Goal: Transaction & Acquisition: Purchase product/service

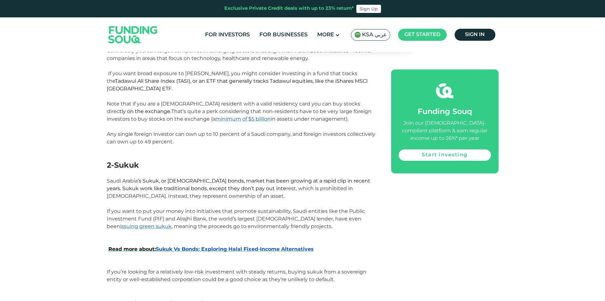
scroll to position [537, 0]
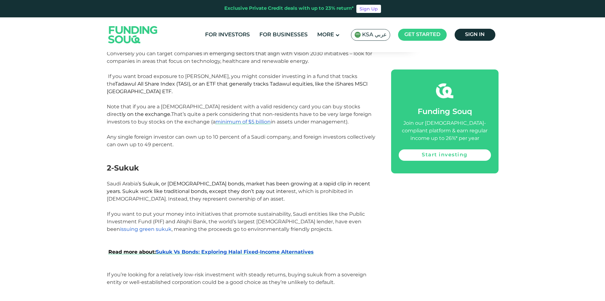
click at [172, 226] on span "issuing green sukuk" at bounding box center [145, 229] width 51 height 6
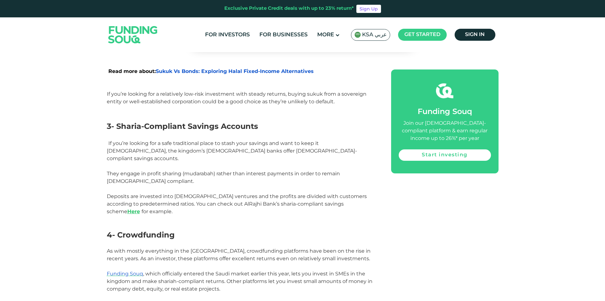
scroll to position [727, 0]
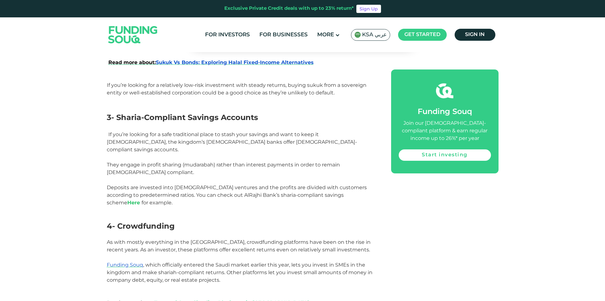
click at [140, 200] on link "Here" at bounding box center [133, 203] width 13 height 6
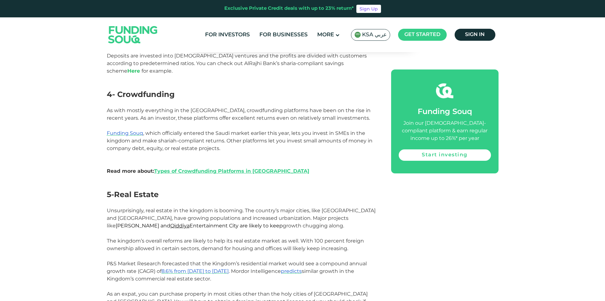
scroll to position [790, 0]
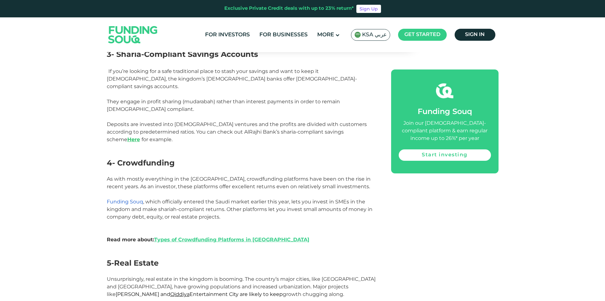
click at [134, 199] on span "Funding Souq" at bounding box center [125, 202] width 36 height 6
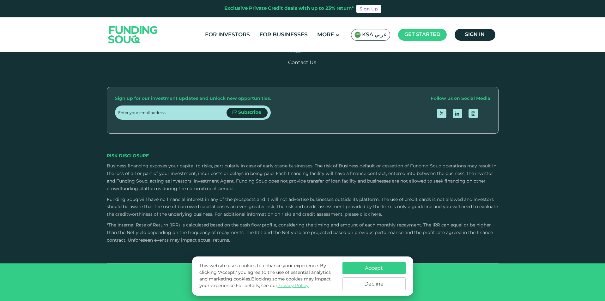
scroll to position [1232, 0]
drag, startPoint x: 320, startPoint y: 126, endPoint x: 328, endPoint y: 126, distance: 8.6
drag, startPoint x: 320, startPoint y: 125, endPoint x: 335, endPoint y: 124, distance: 15.8
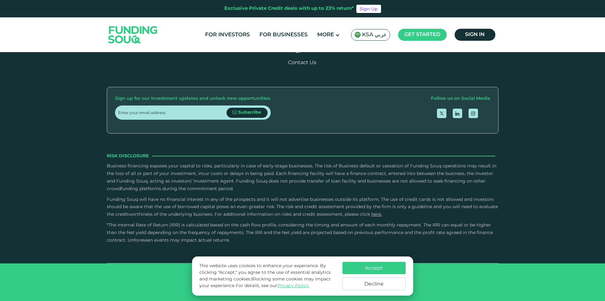
drag, startPoint x: 339, startPoint y: 126, endPoint x: 291, endPoint y: 126, distance: 48.3
drag, startPoint x: 295, startPoint y: 126, endPoint x: 374, endPoint y: 134, distance: 79.9
type tc-range-slider "3"
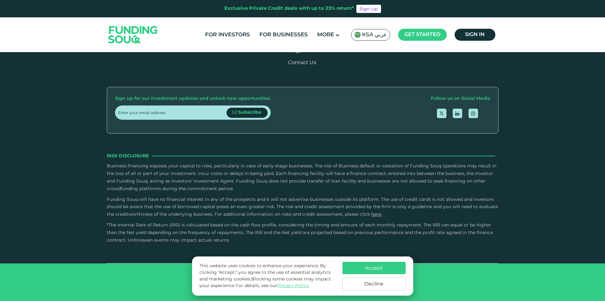
drag, startPoint x: 341, startPoint y: 124, endPoint x: 304, endPoint y: 127, distance: 37.1
drag, startPoint x: 134, startPoint y: 124, endPoint x: 176, endPoint y: 124, distance: 42.6
type tc-range-slider "500000"
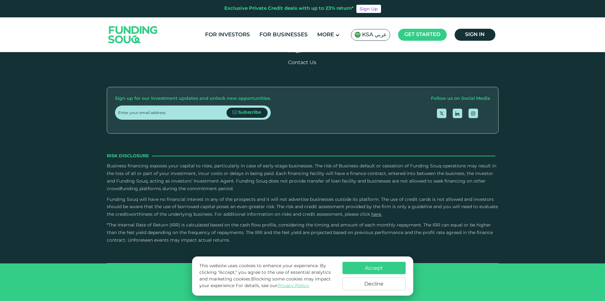
drag, startPoint x: 291, startPoint y: 124, endPoint x: 245, endPoint y: 132, distance: 47.2
type tc-range-slider "5"
click at [386, 268] on button "Accept" at bounding box center [373, 268] width 63 height 12
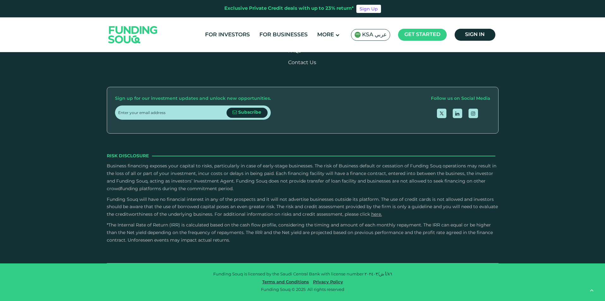
scroll to position [1358, 0]
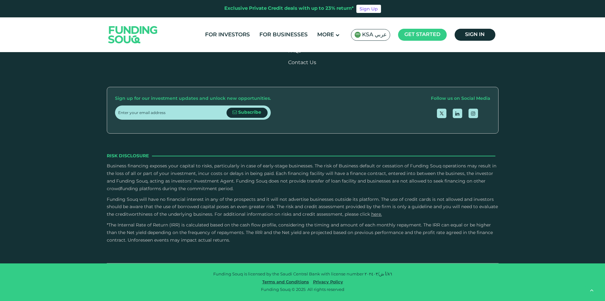
scroll to position [1485, 0]
click at [490, 45] on button "Is it possible to sell my investment and exit before expiry of the finance cont…" at bounding box center [303, 35] width 382 height 19
click at [366, 10] on link "Sign Up" at bounding box center [368, 9] width 25 height 8
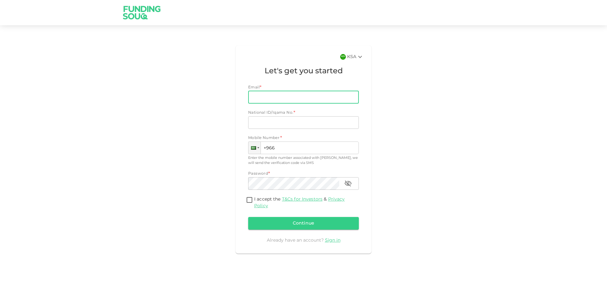
click at [280, 100] on input "Email" at bounding box center [300, 97] width 104 height 13
type input "mdghouse021@gmail.com"
click at [285, 122] on input "National ID/Iqama No." at bounding box center [303, 122] width 111 height 13
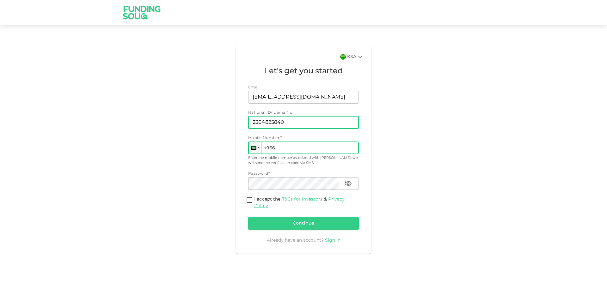
type input "2364825840"
click at [298, 150] on input "+966" at bounding box center [303, 148] width 111 height 13
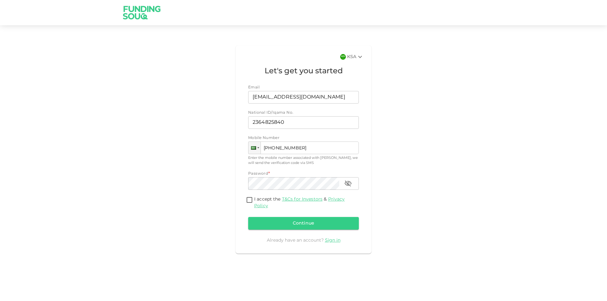
type input "+966 545 390 620"
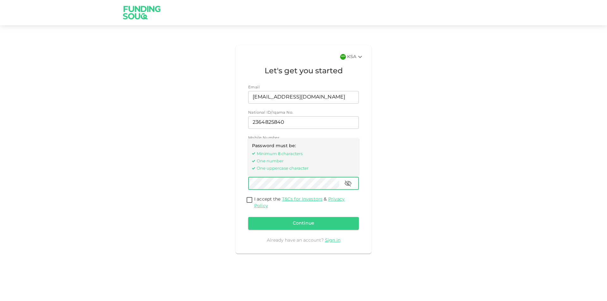
click at [251, 200] on input "I accept the T&Cs for Investors & Privacy Policy" at bounding box center [249, 200] width 9 height 9
checkbox input "true"
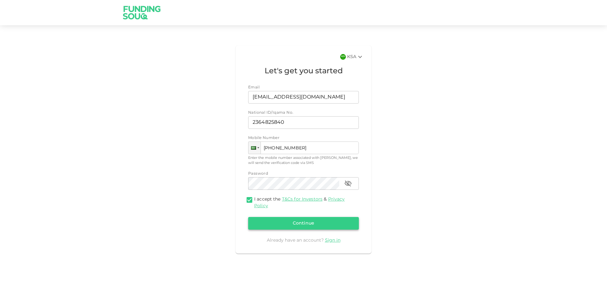
click at [311, 227] on button "Continue" at bounding box center [303, 223] width 111 height 13
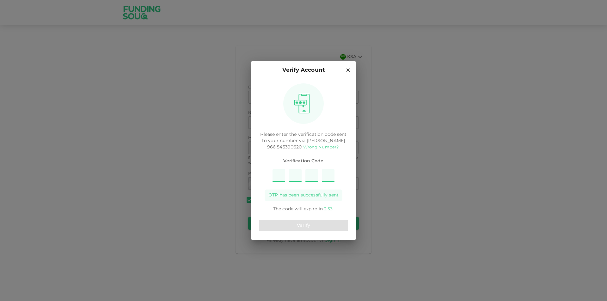
type input "2"
type input "3"
type input "5"
type input "9"
click at [313, 227] on button "Verify" at bounding box center [303, 225] width 89 height 11
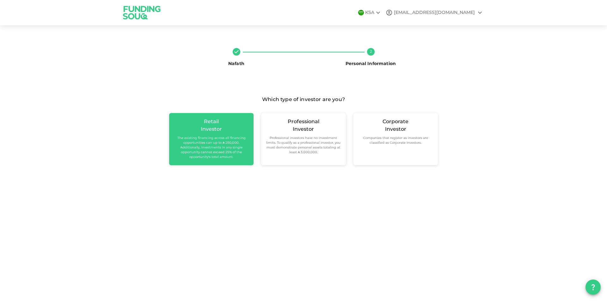
click at [205, 150] on small "The existing financing across all financing opportunities can up to ʢ 250,000. …" at bounding box center [211, 148] width 74 height 24
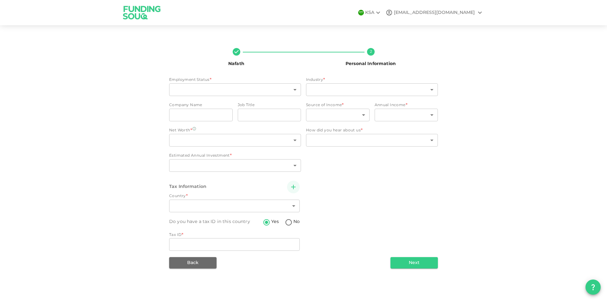
click at [596, 287] on icon "question" at bounding box center [593, 287] width 8 height 8
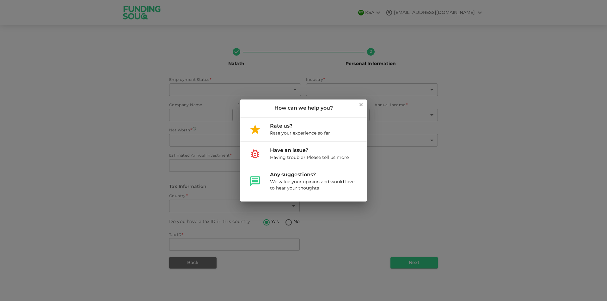
click at [359, 104] on icon at bounding box center [360, 104] width 5 height 5
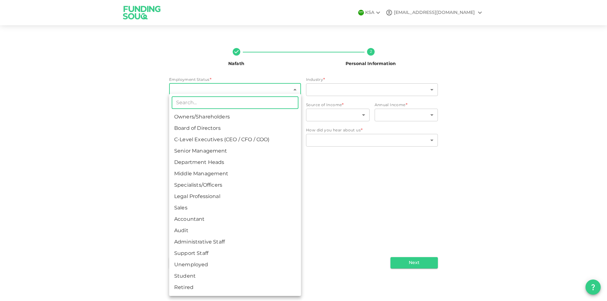
click at [193, 94] on body "KSA mdghouse021@gmail.com Nafath 2 Personal Information Employment Status * ​ ​…" at bounding box center [303, 150] width 607 height 301
click at [196, 92] on div at bounding box center [303, 150] width 607 height 301
click at [196, 92] on body "KSA mdghouse021@gmail.com Nafath 2 Personal Information Employment Status * ​ ​…" at bounding box center [303, 150] width 607 height 301
click at [361, 213] on div at bounding box center [303, 150] width 607 height 301
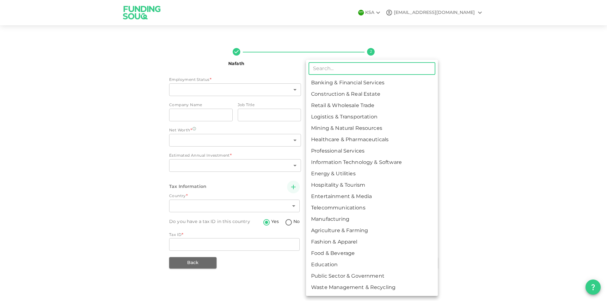
click at [392, 91] on body "KSA mdghouse021@gmail.com Nafath 2 Personal Information Employment Status * ​ ​…" at bounding box center [303, 150] width 607 height 301
click at [84, 198] on div at bounding box center [303, 150] width 607 height 301
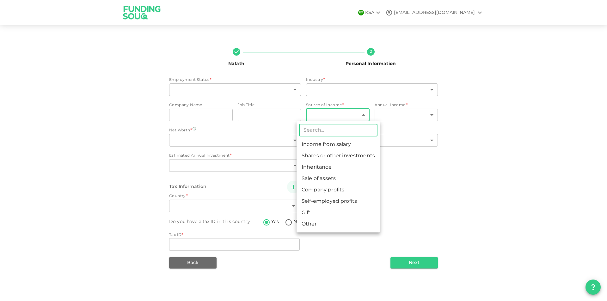
click at [331, 117] on body "KSA mdghouse021@gmail.com Nafath 2 Personal Information Employment Status * ​ ​…" at bounding box center [303, 150] width 607 height 301
click at [323, 145] on li "Income from salary" at bounding box center [337, 144] width 83 height 11
type input "1"
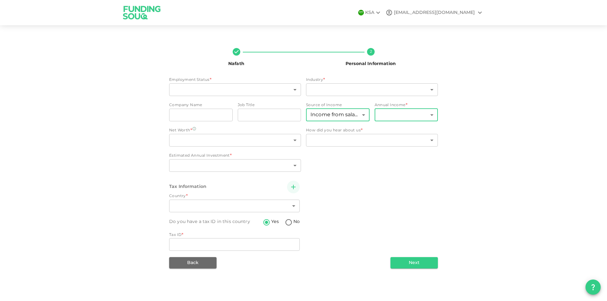
click at [403, 116] on body "KSA mdghouse021@gmail.com Nafath 2 Personal Information Employment Status * ​ ​…" at bounding box center [303, 150] width 607 height 301
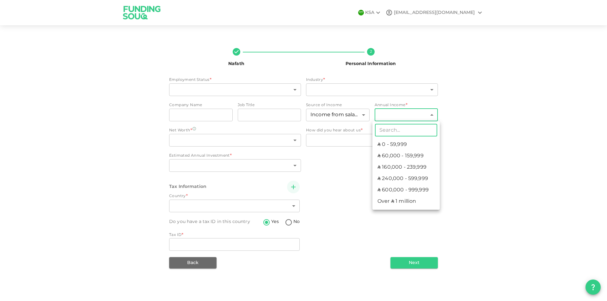
click at [413, 159] on li "ʢ 60,000 - 159,999" at bounding box center [405, 155] width 67 height 11
type input "2"
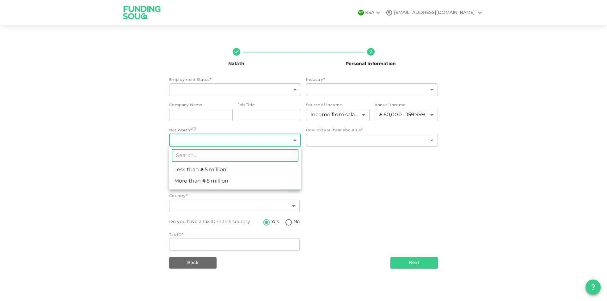
click at [221, 142] on body "KSA mdghouse021@gmail.com Nafath 2 Personal Information Employment Status * ​ ​…" at bounding box center [303, 150] width 607 height 301
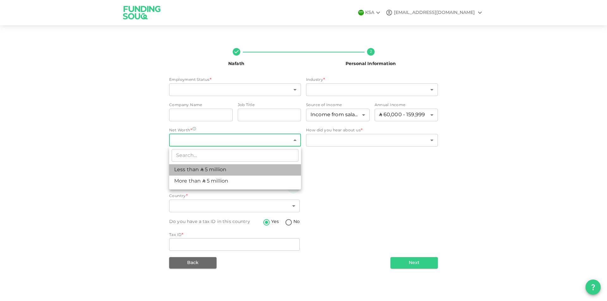
click at [233, 172] on li "Less than ʢ 5 million" at bounding box center [235, 169] width 132 height 11
type input "1"
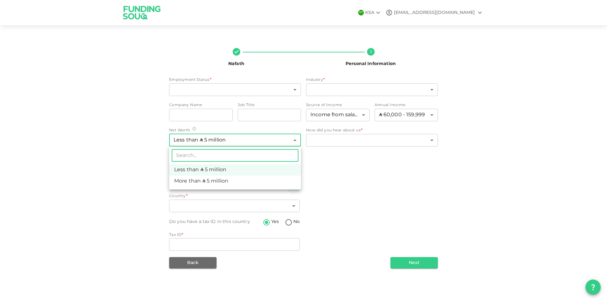
click at [245, 139] on body "KSA mdghouse021@gmail.com Nafath 2 Personal Information Employment Status * ​ ​…" at bounding box center [303, 150] width 607 height 301
click at [238, 174] on li "Less than ʢ 5 million" at bounding box center [235, 169] width 132 height 11
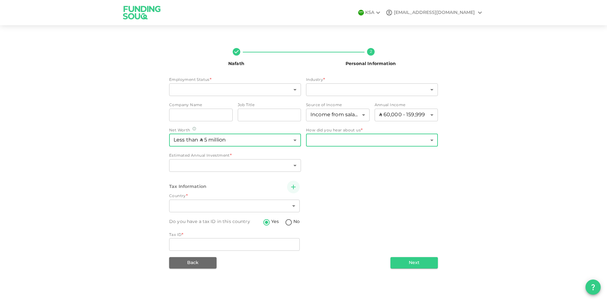
click at [361, 142] on body "KSA mdghouse021@gmail.com Nafath 2 Personal Information Employment Status * ​ ​…" at bounding box center [303, 150] width 607 height 301
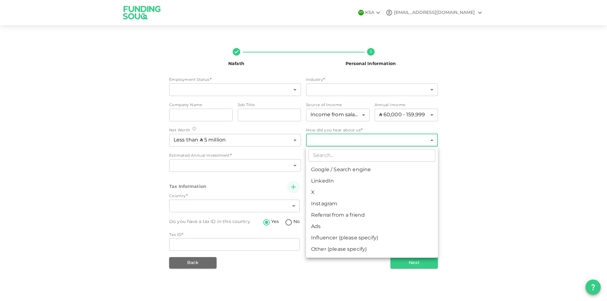
click at [338, 142] on div at bounding box center [303, 150] width 607 height 301
click at [338, 142] on body "KSA mdghouse021@gmail.com Nafath 2 Personal Information Employment Status * ​ ​…" at bounding box center [303, 150] width 607 height 301
click at [325, 175] on li "Google / Search engine" at bounding box center [372, 169] width 132 height 11
type input "1"
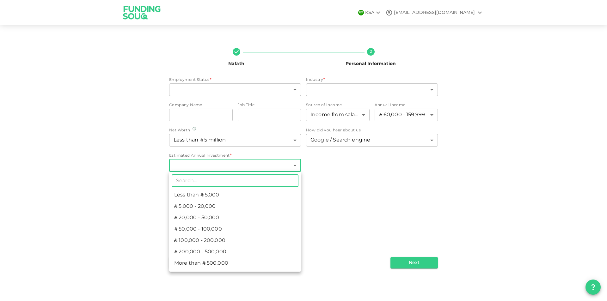
click at [233, 169] on body "KSA mdghouse021@gmail.com Nafath 2 Personal Information Employment Status * ​ ​…" at bounding box center [303, 150] width 607 height 301
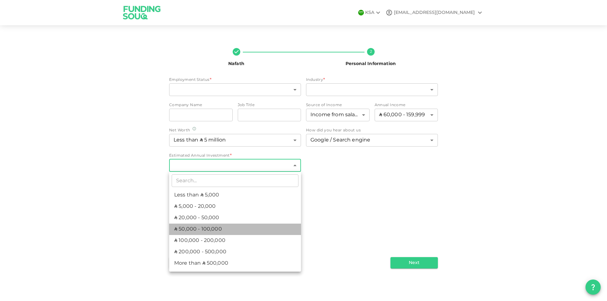
click at [216, 231] on li "ʢ 50,000 - 100,000" at bounding box center [235, 229] width 132 height 11
type input "4"
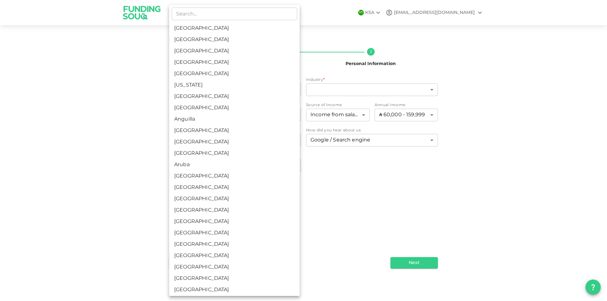
click at [246, 206] on body "KSA mdghouse021@gmail.com Nafath 2 Personal Information Employment Status * ​ ​…" at bounding box center [303, 150] width 607 height 301
click at [423, 209] on div at bounding box center [303, 150] width 607 height 301
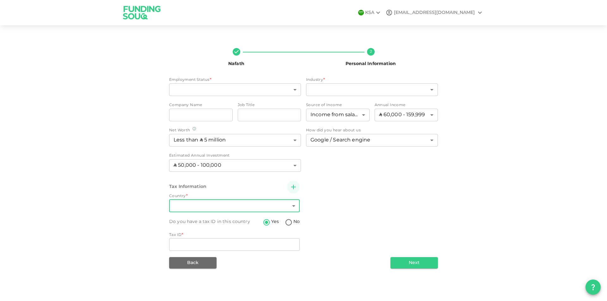
click at [290, 223] on input "No" at bounding box center [288, 223] width 9 height 9
radio input "true"
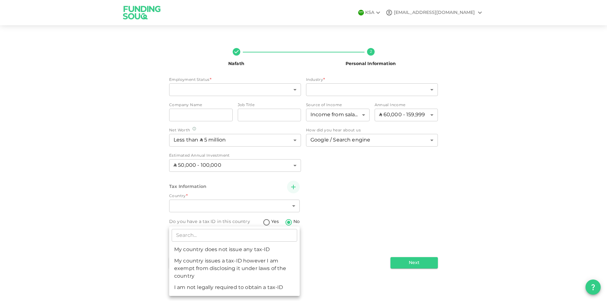
click at [229, 242] on body "KSA mdghouse021@gmail.com Nafath 2 Personal Information Employment Status * ​ ​…" at bounding box center [303, 150] width 607 height 301
click at [276, 248] on li "My country does not issue any tax-ID" at bounding box center [234, 249] width 130 height 11
type input "1"
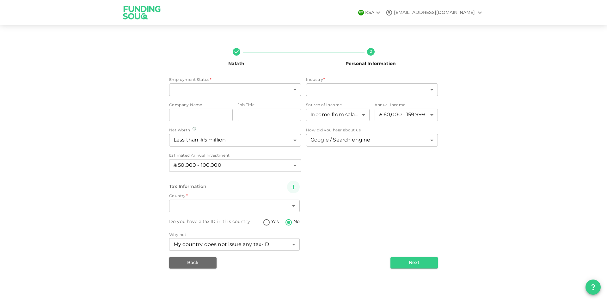
click at [323, 242] on div "Tax Information Country * ​ ​ Do you have a tax ID in this country Yes No Why n…" at bounding box center [303, 217] width 269 height 72
click at [204, 92] on body "KSA mdghouse021@gmail.com Nafath 2 Personal Information Employment Status * ​ ​…" at bounding box center [303, 150] width 607 height 301
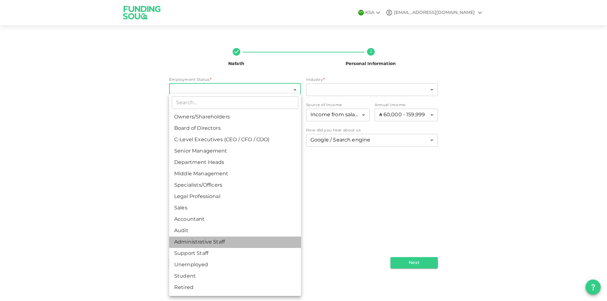
click at [229, 245] on li "Administrative Staff" at bounding box center [235, 242] width 132 height 11
type input "12"
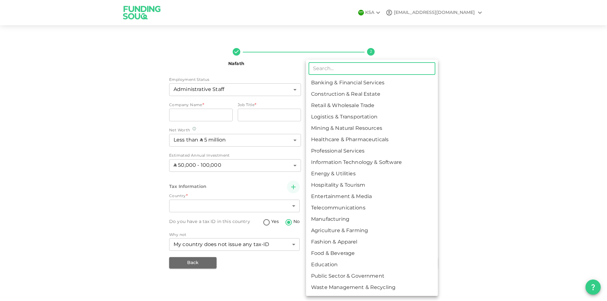
click at [326, 89] on body "KSA mdghouse021@gmail.com Nafath 2 Personal Information Employment Status Admin…" at bounding box center [303, 150] width 607 height 301
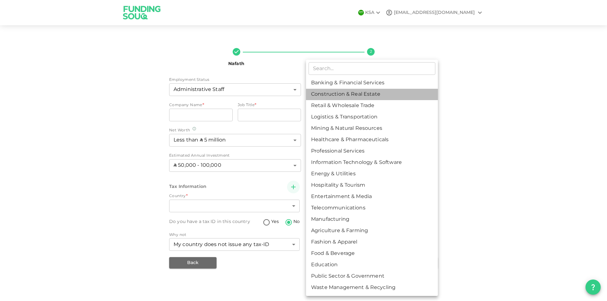
click at [354, 98] on li "Construction & Real Estate" at bounding box center [372, 94] width 132 height 11
type input "2"
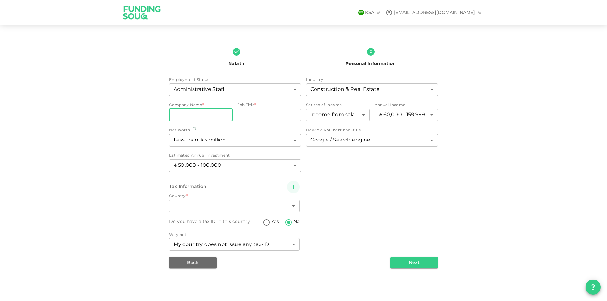
click at [188, 114] on input "companyName" at bounding box center [200, 115] width 63 height 13
click at [245, 117] on input "jobTitle" at bounding box center [269, 115] width 63 height 13
click at [181, 119] on input "companyName" at bounding box center [200, 115] width 63 height 13
type input "Dar"
click at [246, 116] on input "jobTitle" at bounding box center [269, 115] width 63 height 13
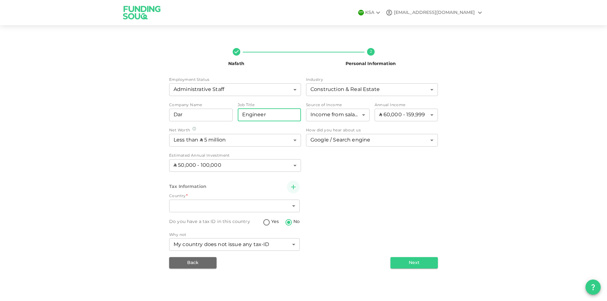
type input "Engineer"
click at [442, 185] on div "Nafath 2 Personal Information Employment Status Administrative Staff 12 ​ Indus…" at bounding box center [303, 156] width 360 height 226
click at [420, 263] on button "Next" at bounding box center [413, 262] width 47 height 11
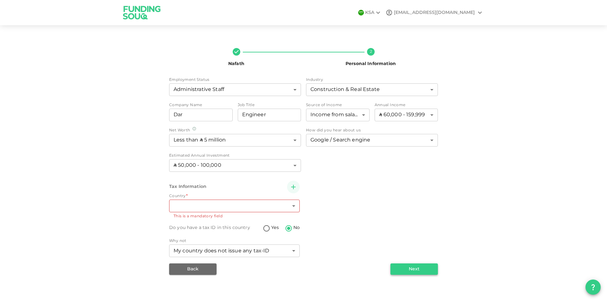
click at [406, 269] on button "Next" at bounding box center [413, 268] width 47 height 11
click at [411, 271] on button "Next" at bounding box center [413, 268] width 47 height 11
click at [418, 272] on button "Next" at bounding box center [413, 268] width 47 height 11
click at [142, 11] on img at bounding box center [141, 12] width 47 height 25
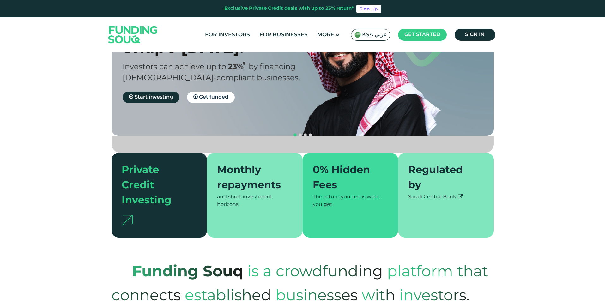
scroll to position [95, 0]
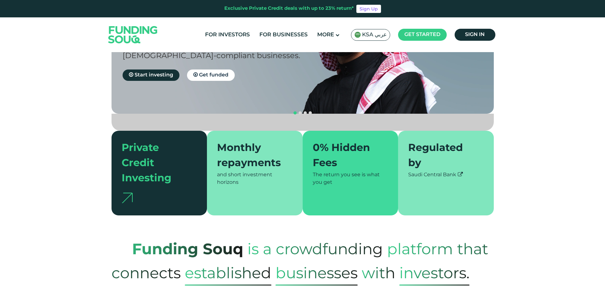
click at [230, 171] on div "and short investment horizons" at bounding box center [255, 178] width 76 height 15
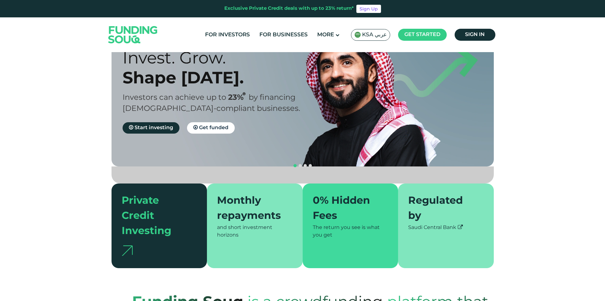
scroll to position [0, 0]
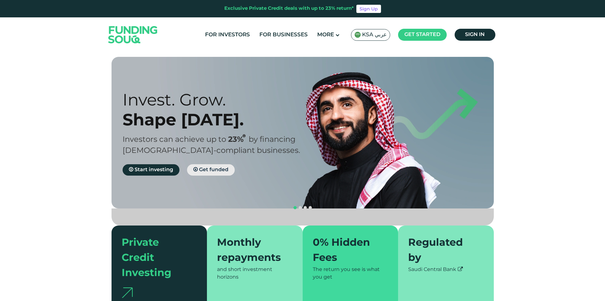
click at [208, 169] on span "Get funded" at bounding box center [213, 169] width 29 height 5
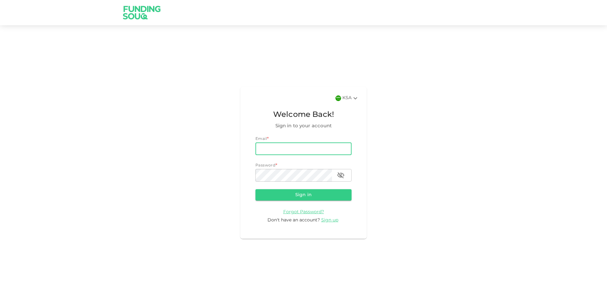
click at [308, 148] on input "email" at bounding box center [303, 148] width 96 height 13
type input "mdghouse021@gmail.com"
click at [255, 189] on button "Sign in" at bounding box center [303, 194] width 96 height 11
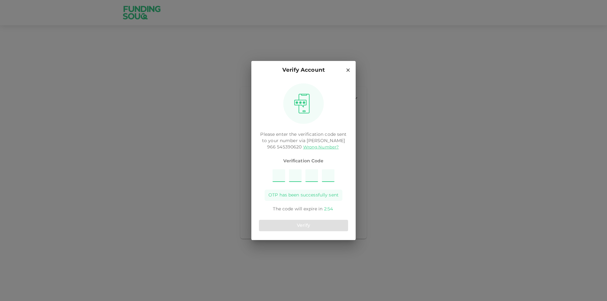
type input "6"
type input "9"
type input "4"
type input "1"
click at [302, 223] on button "Verify" at bounding box center [303, 225] width 89 height 11
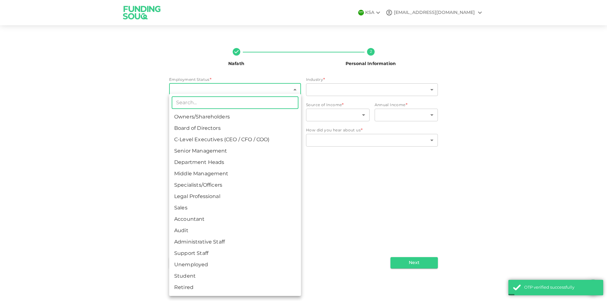
click at [210, 90] on body "KSA mdghouse021@gmail.com Nafath 2 Personal Information Employment Status * ​ ​…" at bounding box center [303, 150] width 607 height 301
click at [206, 257] on li "Support Staff" at bounding box center [235, 253] width 132 height 11
type input "13"
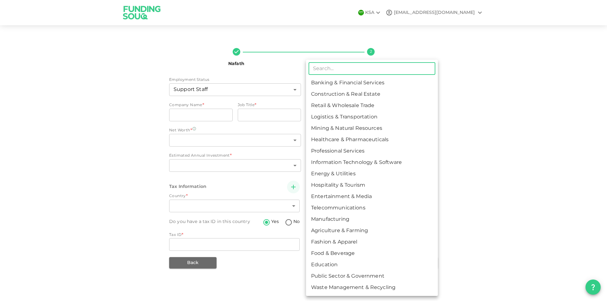
click at [350, 91] on body "KSA mdghouse021@gmail.com Nafath 2 Personal Information Employment Status Suppo…" at bounding box center [303, 150] width 607 height 301
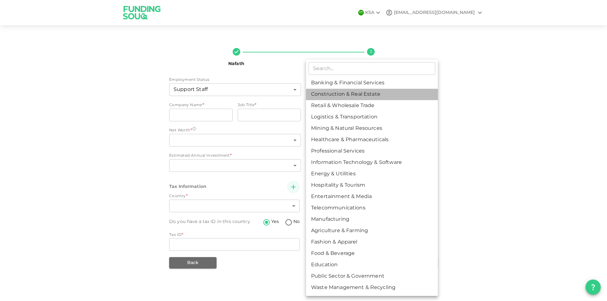
click at [363, 99] on li "Construction & Real Estate" at bounding box center [372, 94] width 132 height 11
type input "2"
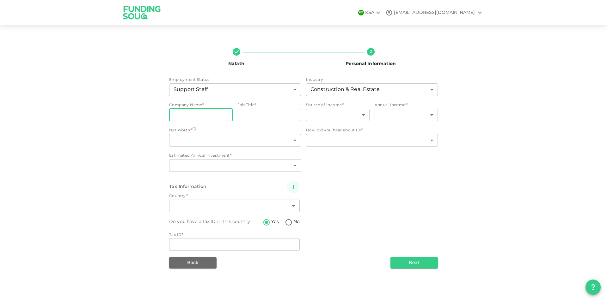
click at [197, 114] on input "companyName" at bounding box center [200, 115] width 63 height 13
type input "DAR AL HANDSAH"
click at [261, 112] on input "jobTitle" at bounding box center [269, 115] width 63 height 13
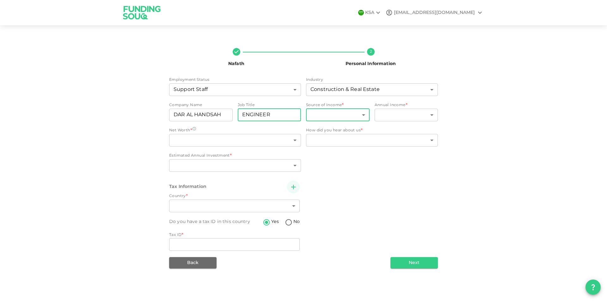
type input "ENGINEER"
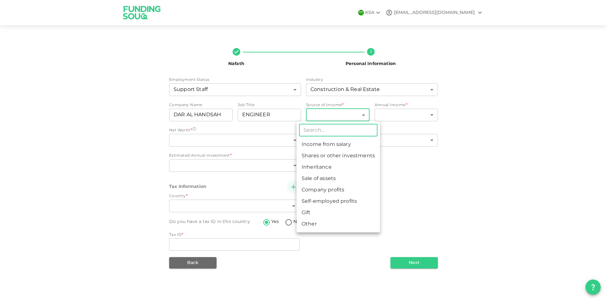
click at [343, 111] on body "KSA mdghouse021@gmail.com Nafath 2 Personal Information Employment Status Suppo…" at bounding box center [303, 150] width 607 height 301
click at [328, 146] on li "Income from salary" at bounding box center [337, 144] width 83 height 11
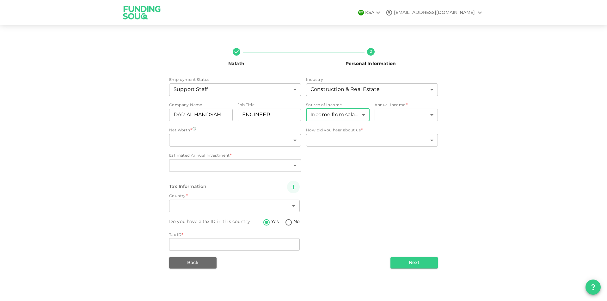
type input "1"
click at [393, 114] on body "KSA mdghouse021@gmail.com Nafath 2 Personal Information Employment Status Suppo…" at bounding box center [303, 150] width 607 height 301
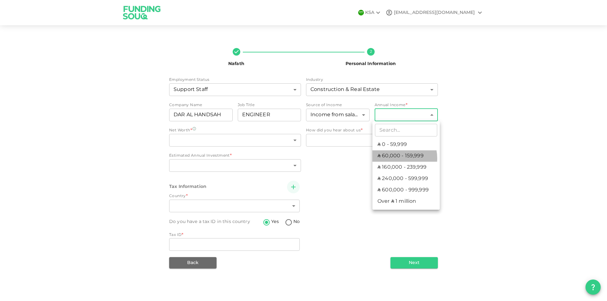
click at [396, 158] on li "ʢ 60,000 - 159,999" at bounding box center [405, 155] width 67 height 11
type input "2"
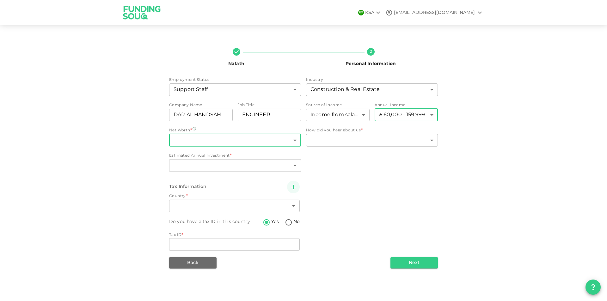
click at [206, 142] on body "KSA mdghouse021@gmail.com Nafath 2 Personal Information Employment Status Suppo…" at bounding box center [303, 150] width 607 height 301
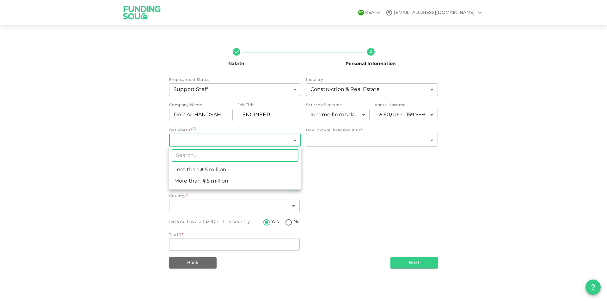
click at [213, 172] on li "Less than ʢ 5 million" at bounding box center [235, 169] width 132 height 11
type input "1"
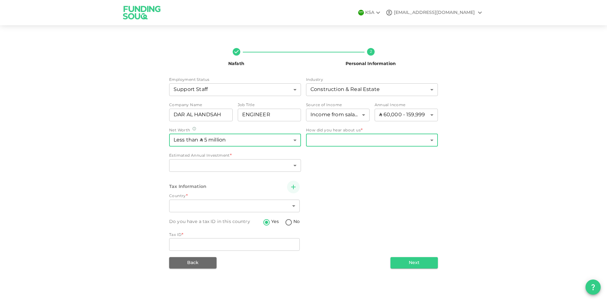
click at [314, 145] on body "KSA mdghouse021@gmail.com Nafath 2 Personal Information Employment Status Suppo…" at bounding box center [303, 150] width 607 height 301
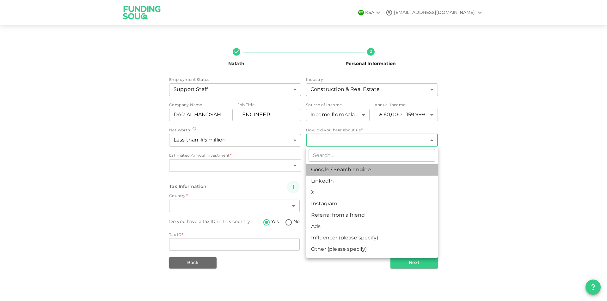
click at [323, 168] on li "Google / Search engine" at bounding box center [372, 169] width 132 height 11
type input "1"
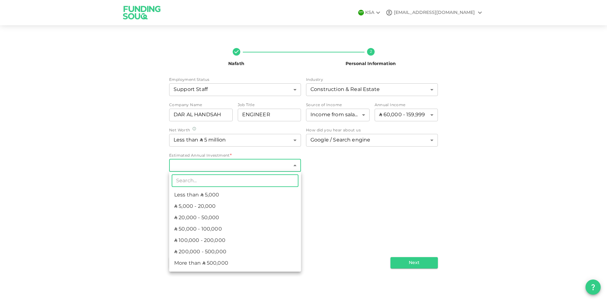
click at [226, 161] on body "KSA mdghouse021@gmail.com Nafath 2 Personal Information Employment Status Suppo…" at bounding box center [303, 150] width 607 height 301
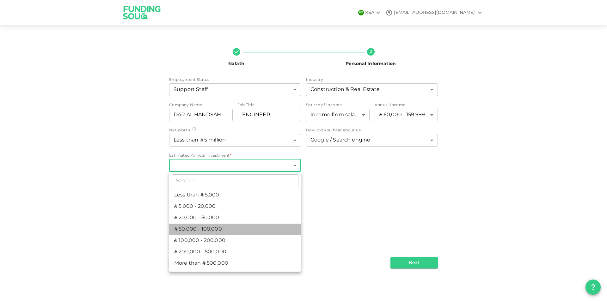
click at [215, 229] on li "ʢ 50,000 - 100,000" at bounding box center [235, 229] width 132 height 11
type input "4"
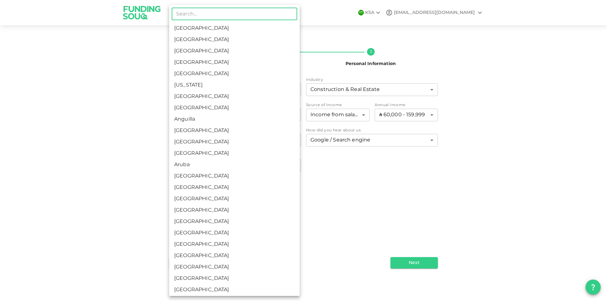
click at [204, 205] on body "KSA mdghouse021@gmail.com Nafath 2 Personal Information Employment Status Suppo…" at bounding box center [303, 150] width 607 height 301
click at [219, 31] on li "Saudi Arabia" at bounding box center [234, 28] width 130 height 11
type input "1"
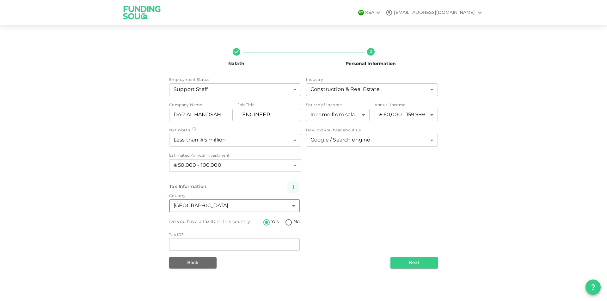
click at [287, 223] on input "No" at bounding box center [288, 223] width 9 height 9
radio input "true"
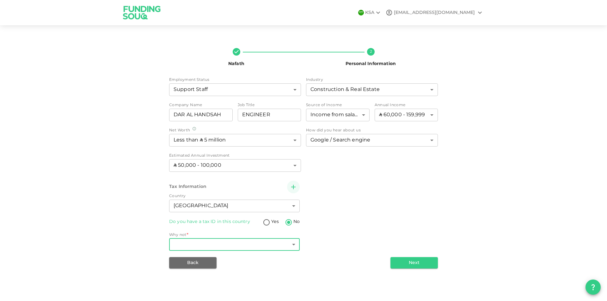
click at [274, 246] on body "KSA mdghouse021@gmail.com Nafath 2 Personal Information Employment Status Suppo…" at bounding box center [303, 150] width 607 height 301
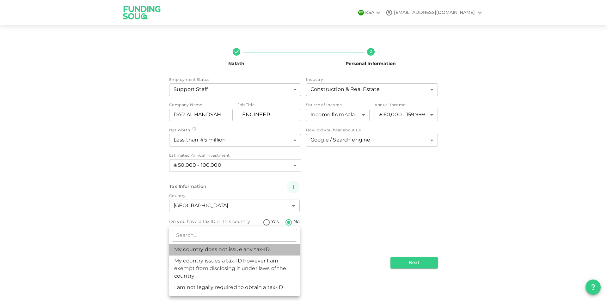
click at [235, 252] on li "My country does not issue any tax-ID" at bounding box center [234, 249] width 130 height 11
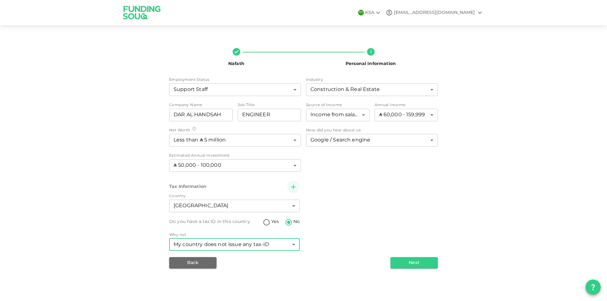
click at [270, 245] on body "KSA mdghouse021@gmail.com Nafath 2 Personal Information Employment Status Suppo…" at bounding box center [303, 150] width 607 height 301
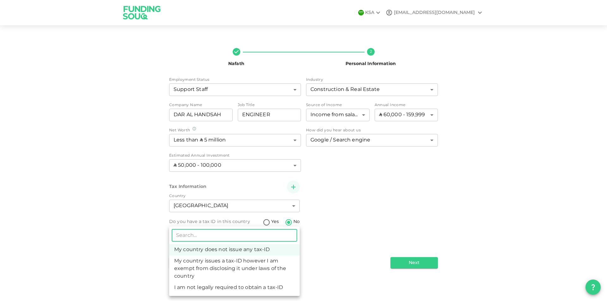
click at [205, 267] on li "My country issues a tax-ID however I am exempt from disclosing it under laws of…" at bounding box center [234, 269] width 130 height 27
type input "2"
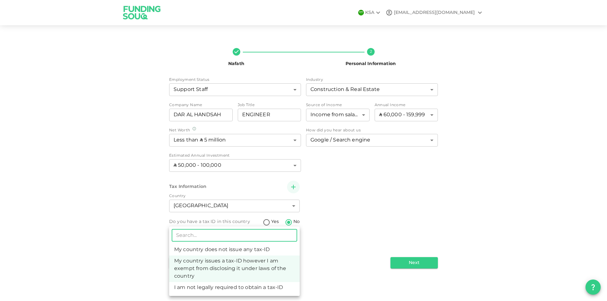
click at [291, 247] on body "KSA mdghouse021@gmail.com Nafath 2 Personal Information Employment Status Suppo…" at bounding box center [303, 150] width 607 height 301
click at [247, 262] on li "My country issues a tax-ID however I am exempt from disclosing it under laws of…" at bounding box center [234, 269] width 130 height 27
click at [289, 246] on body "KSA mdghouse021@gmail.com Nafath 2 Personal Information Employment Status Suppo…" at bounding box center [303, 150] width 607 height 301
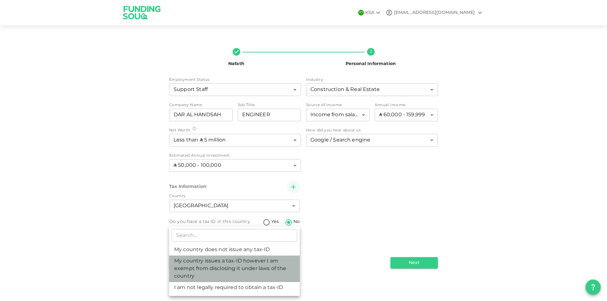
click at [275, 256] on li "My country issues a tax-ID however I am exempt from disclosing it under laws of…" at bounding box center [234, 269] width 130 height 27
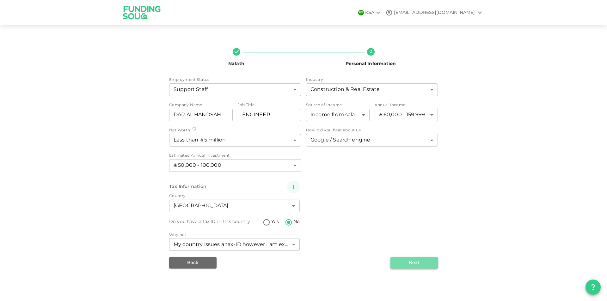
click at [415, 266] on button "Next" at bounding box center [413, 262] width 47 height 11
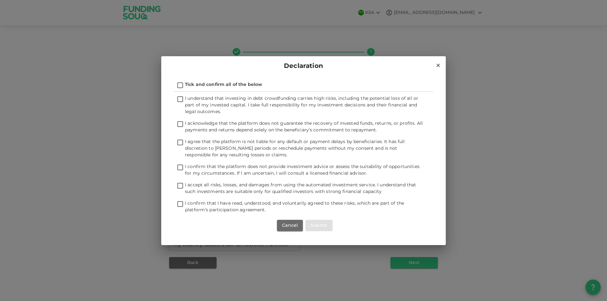
click at [180, 84] on input "Tick and confirm all of the below" at bounding box center [179, 86] width 9 height 9
checkbox input "true"
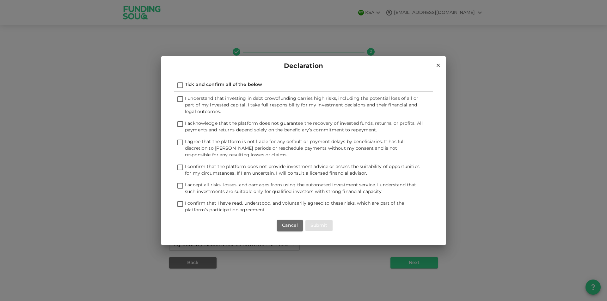
checkbox input "true"
click at [320, 224] on button "Submit" at bounding box center [318, 225] width 27 height 11
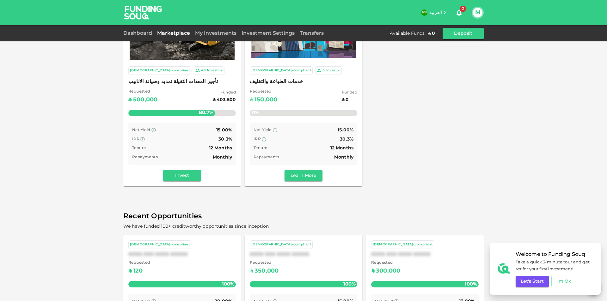
scroll to position [119, 0]
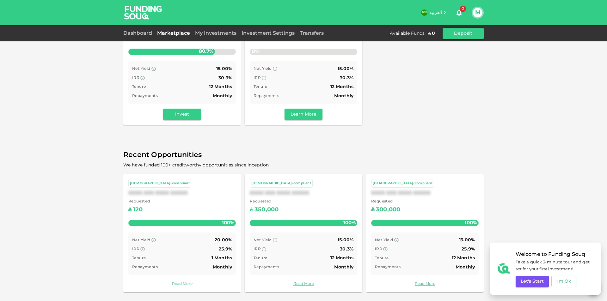
click at [181, 283] on link "Read More" at bounding box center [181, 284] width 107 height 6
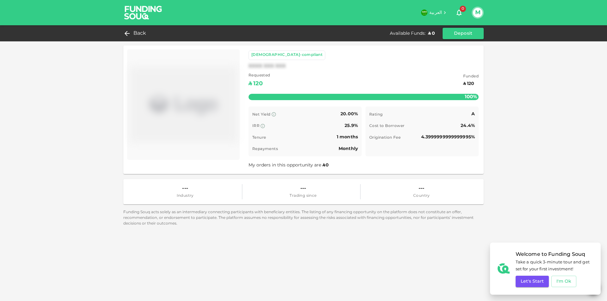
click at [141, 38] on div "Back Available Funds : ʢ 0 Deposit" at bounding box center [303, 33] width 360 height 11
click at [139, 32] on span "Back" at bounding box center [139, 33] width 13 height 9
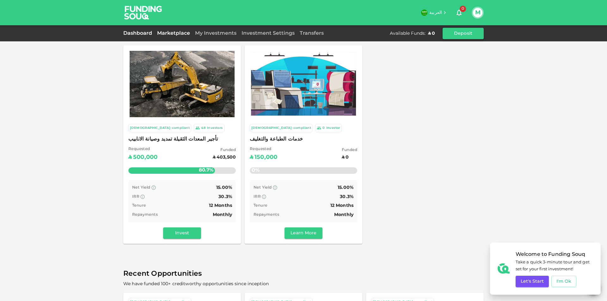
click at [136, 32] on link "Dashboard" at bounding box center [138, 33] width 31 height 5
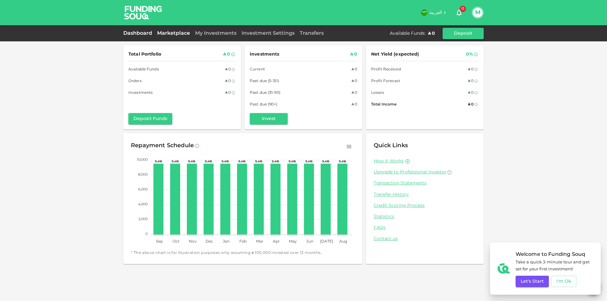
click at [169, 33] on link "Marketplace" at bounding box center [173, 33] width 38 height 5
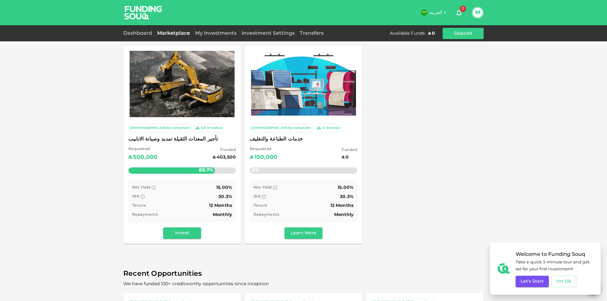
click at [170, 184] on div "Net Yield 15.00% IRR 30.3% Tenure 12 Months Repayments Monthly" at bounding box center [181, 201] width 107 height 42
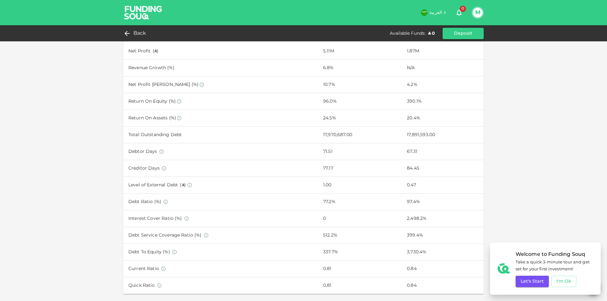
scroll to position [373, 0]
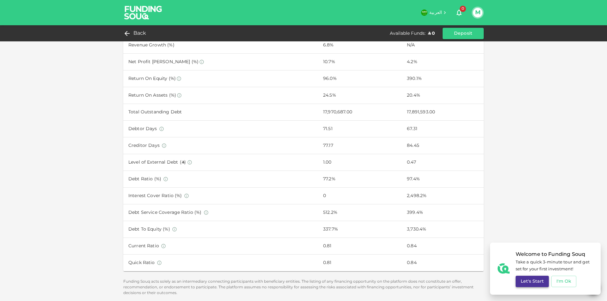
click at [531, 282] on button "Let's Start" at bounding box center [531, 281] width 33 height 11
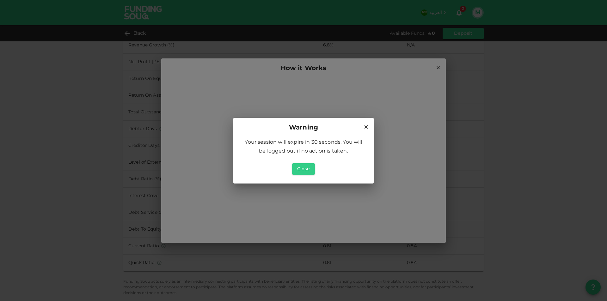
click at [365, 128] on icon at bounding box center [365, 126] width 3 height 3
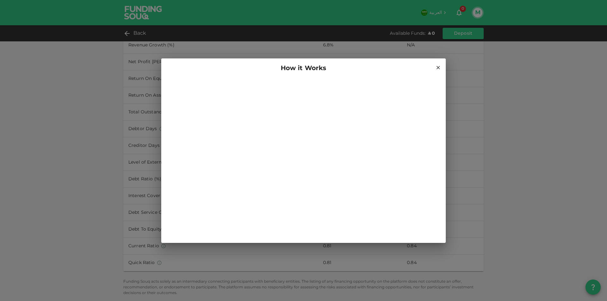
click at [438, 68] on icon at bounding box center [438, 68] width 6 height 6
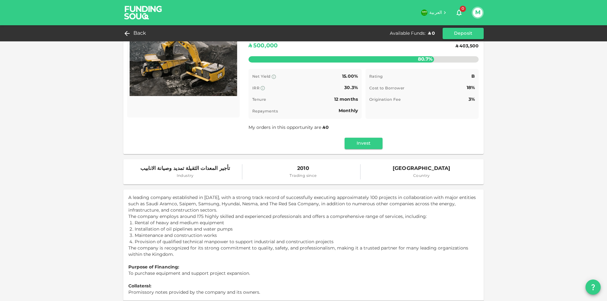
scroll to position [0, 0]
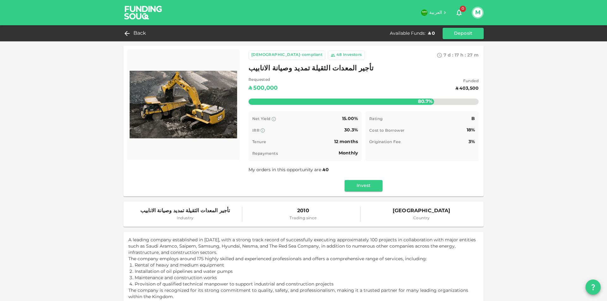
click at [343, 57] on div "Investors" at bounding box center [352, 55] width 19 height 6
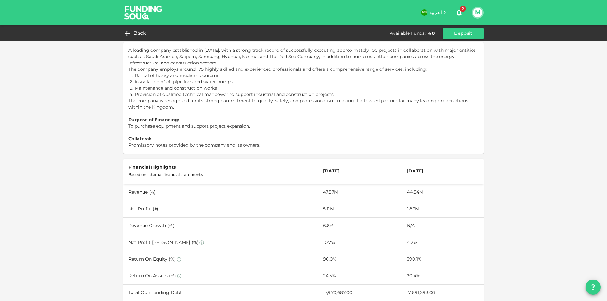
scroll to position [373, 0]
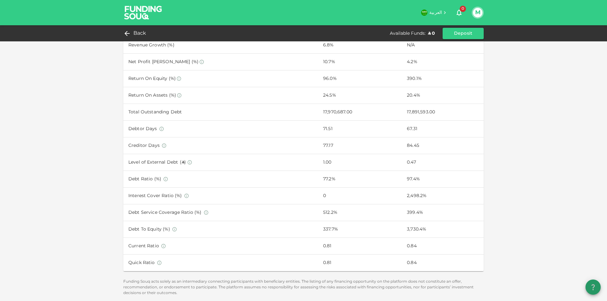
click at [592, 286] on icon "question" at bounding box center [593, 287] width 8 height 8
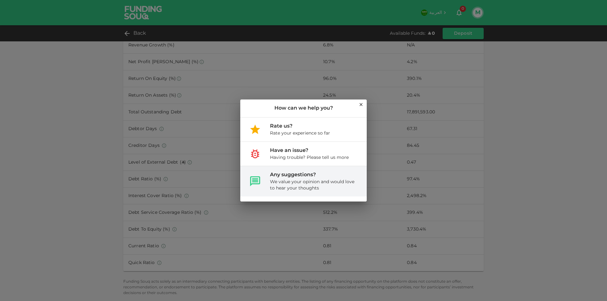
click at [324, 186] on div "We value your opinion and would love to hear your thoughts" at bounding box center [313, 185] width 87 height 13
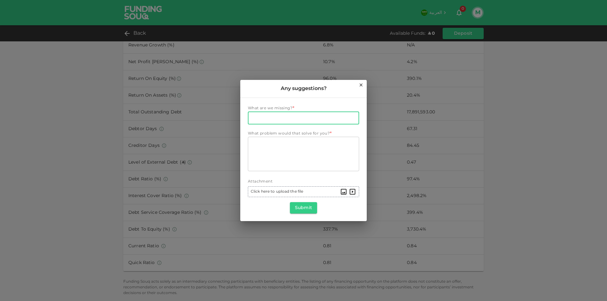
click at [295, 122] on input "What are we missing?" at bounding box center [303, 118] width 111 height 13
type input "W"
click at [360, 85] on icon at bounding box center [360, 84] width 3 height 3
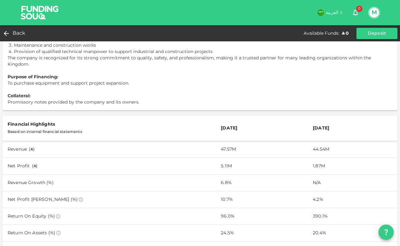
scroll to position [43, 0]
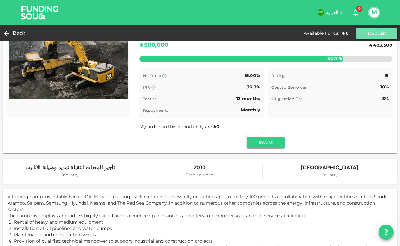
click at [378, 36] on button "Deposit" at bounding box center [376, 33] width 41 height 11
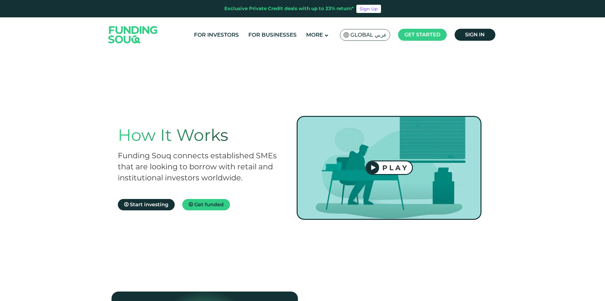
click at [392, 165] on div "PLAY" at bounding box center [395, 168] width 33 height 9
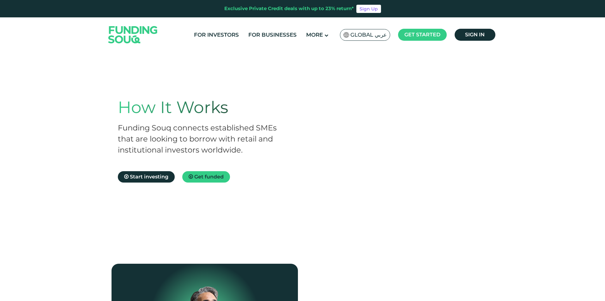
scroll to position [95, 0]
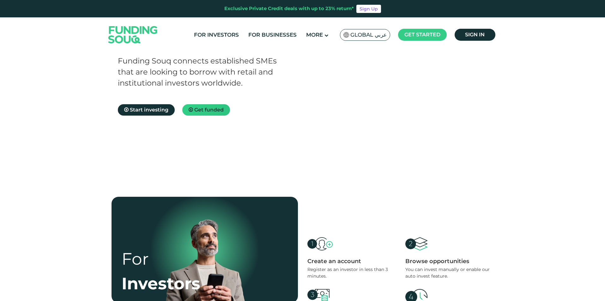
click at [212, 109] on span "Get funded" at bounding box center [208, 110] width 29 height 6
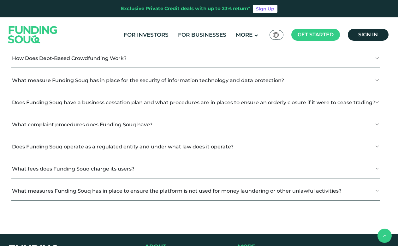
scroll to position [789, 0]
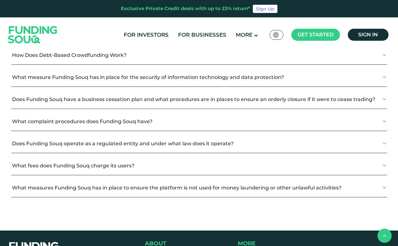
click at [126, 42] on button "Why Choose Funding Souq?" at bounding box center [199, 33] width 376 height 19
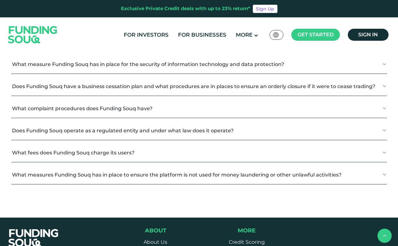
scroll to position [978, 0]
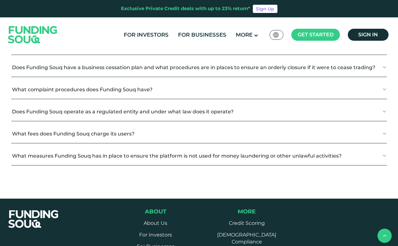
click at [146, 33] on button "How Does Debt-Based Crowdfunding Work?" at bounding box center [199, 23] width 376 height 19
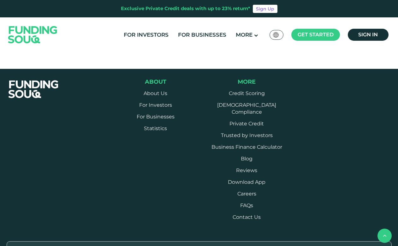
scroll to position [1326, 0]
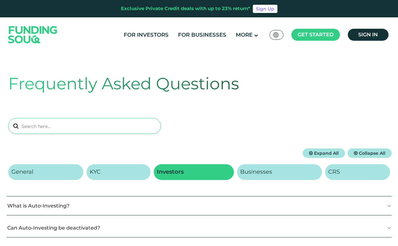
click at [88, 130] on input at bounding box center [84, 126] width 153 height 16
type input "withdraw"
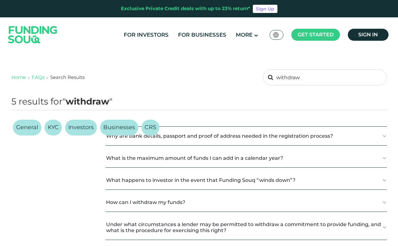
click at [383, 204] on button "How can I withdraw my funds?" at bounding box center [246, 202] width 281 height 19
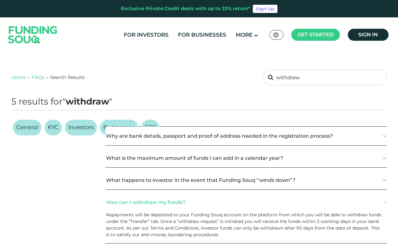
click at [383, 137] on button "Why are bank details, passport and proof of address needed in the registration …" at bounding box center [246, 136] width 281 height 19
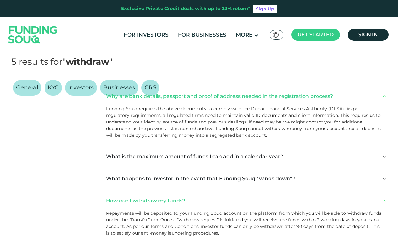
scroll to position [63, 0]
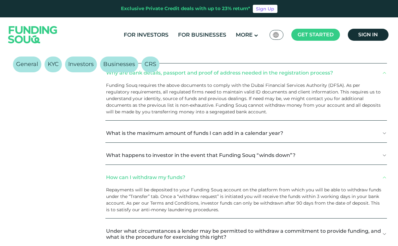
click at [387, 133] on button "What is the maximum amount of funds I can add in a calendar year?" at bounding box center [246, 133] width 281 height 19
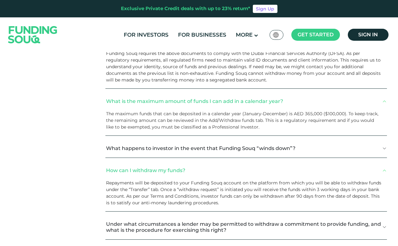
scroll to position [95, 0]
click at [384, 147] on button "What happens to investor in the event that Funding Souq “winds down”?" at bounding box center [246, 148] width 281 height 19
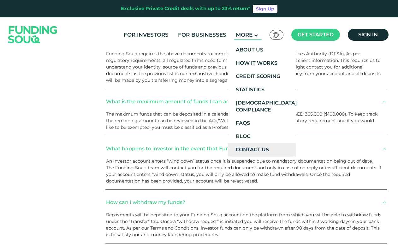
click at [260, 150] on link "Contact Us" at bounding box center [262, 149] width 68 height 13
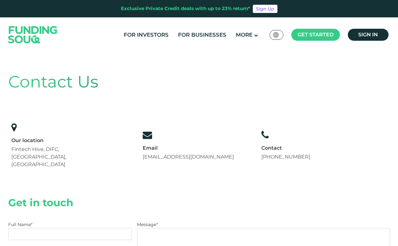
click at [273, 35] on img at bounding box center [276, 34] width 6 height 5
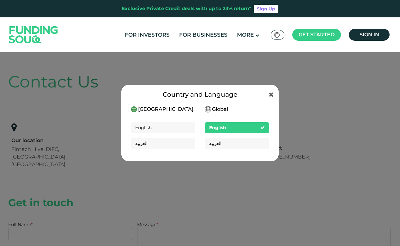
click at [275, 96] on div "Country and Language [GEOGRAPHIC_DATA] English العربية Global English العربية" at bounding box center [200, 123] width 158 height 77
click at [269, 94] on icon at bounding box center [271, 94] width 5 height 6
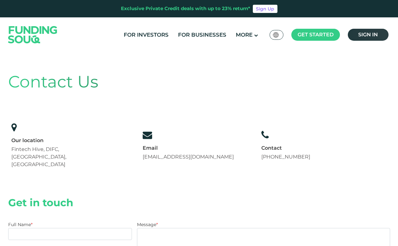
click at [373, 33] on span "Sign in" at bounding box center [369, 35] width 20 height 6
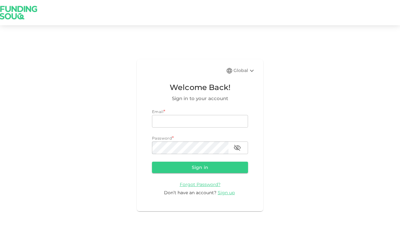
click at [248, 71] on div "Global" at bounding box center [244, 71] width 22 height 8
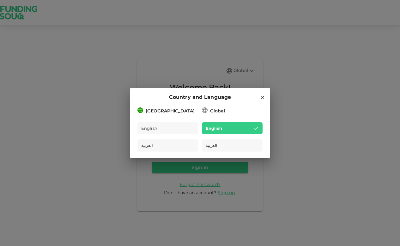
click at [264, 96] on icon at bounding box center [263, 97] width 6 height 6
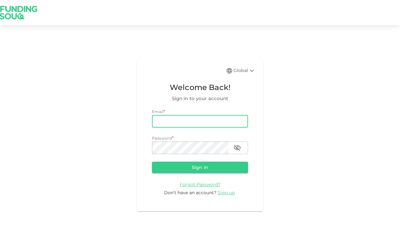
click at [190, 123] on input "email" at bounding box center [200, 121] width 96 height 13
type input "[EMAIL_ADDRESS][DOMAIN_NAME]"
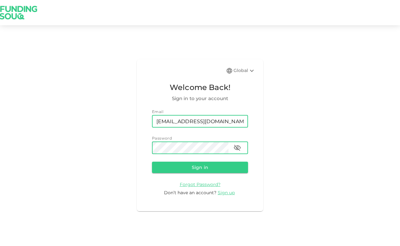
click at [152, 162] on button "Sign in" at bounding box center [200, 167] width 96 height 11
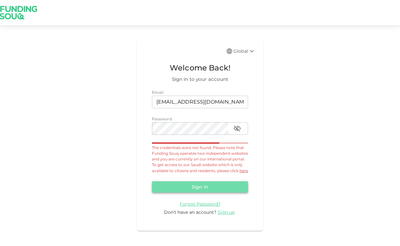
click at [208, 185] on button "Sign in" at bounding box center [200, 186] width 96 height 11
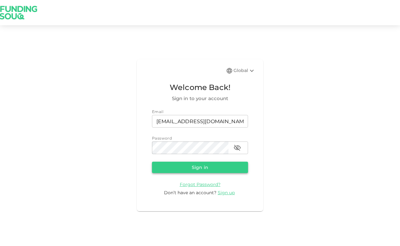
click at [208, 165] on button "Sign in" at bounding box center [200, 167] width 96 height 11
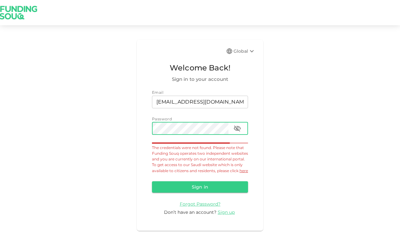
click at [237, 127] on icon "button" at bounding box center [237, 128] width 7 height 6
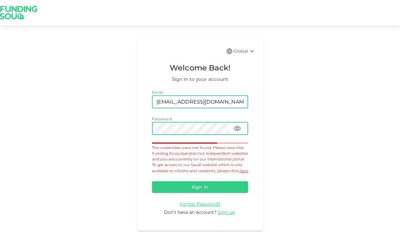
click at [236, 103] on input "[EMAIL_ADDRESS][DOMAIN_NAME]" at bounding box center [200, 102] width 96 height 13
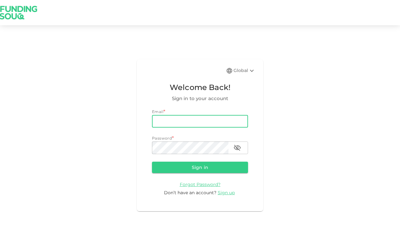
click at [192, 118] on input "email" at bounding box center [200, 121] width 96 height 13
type input "[EMAIL_ADDRESS][DOMAIN_NAME]"
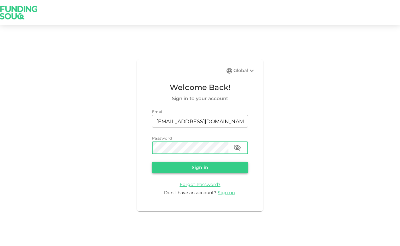
click at [172, 163] on button "Sign in" at bounding box center [200, 167] width 96 height 11
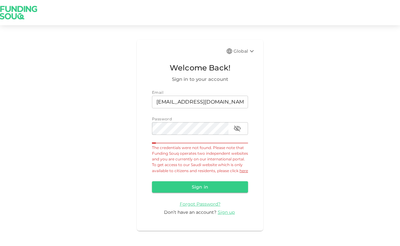
click at [239, 173] on link "here" at bounding box center [243, 170] width 9 height 5
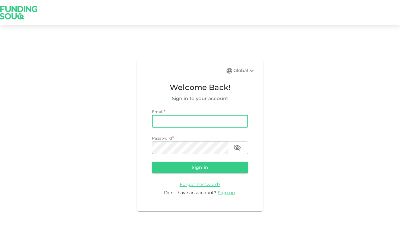
click at [184, 123] on input "email" at bounding box center [200, 121] width 96 height 13
type input "mdghouse021@gmail.com"
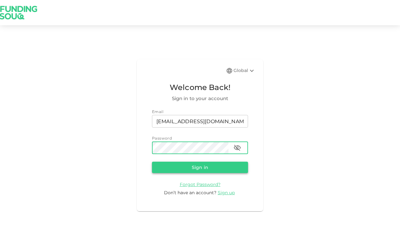
click at [197, 169] on button "Sign in" at bounding box center [200, 167] width 96 height 11
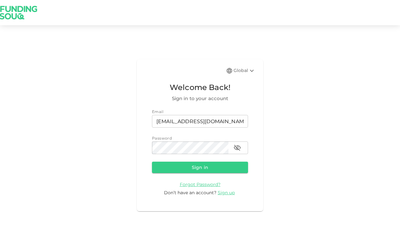
click at [251, 70] on icon at bounding box center [252, 71] width 8 height 8
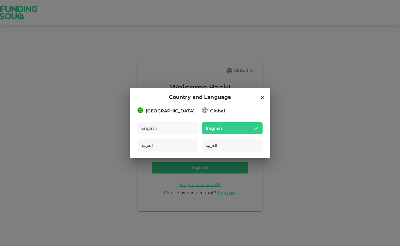
click at [251, 70] on div "Country and Language Saudi Arabia English العربية Global English العربية" at bounding box center [200, 123] width 400 height 246
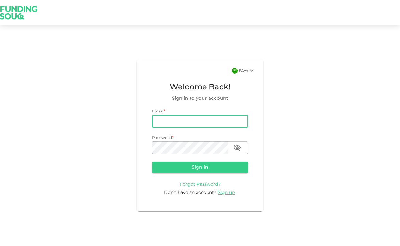
click at [199, 124] on input "email" at bounding box center [200, 121] width 96 height 13
type input "[EMAIL_ADDRESS][DOMAIN_NAME]"
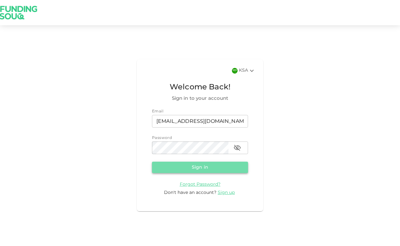
click at [220, 169] on button "Sign in" at bounding box center [200, 167] width 96 height 11
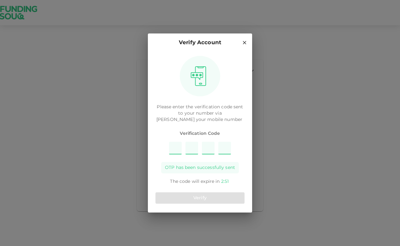
type input "6"
type input "3"
type input "7"
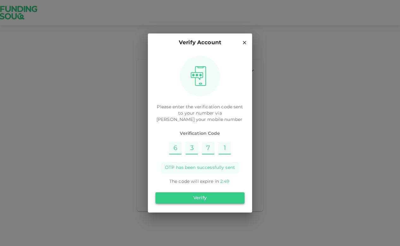
type input "1"
click at [230, 195] on button "Verify" at bounding box center [199, 197] width 89 height 11
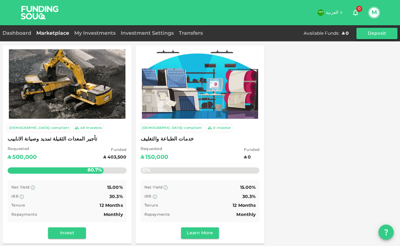
click at [377, 35] on button "Deposit" at bounding box center [376, 33] width 41 height 11
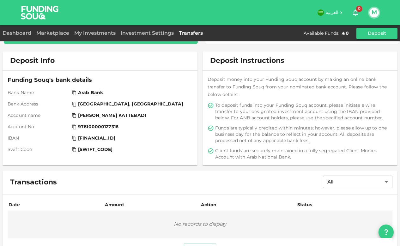
scroll to position [38, 0]
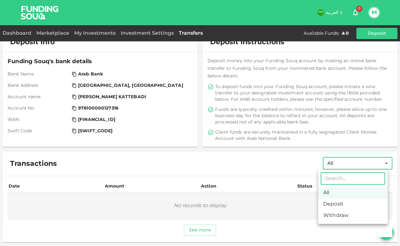
click at [384, 165] on body "العربية 0 M Dashboard Marketplace My Investments Investment Settings Transfers …" at bounding box center [200, 123] width 400 height 246
click at [384, 165] on div at bounding box center [200, 123] width 400 height 246
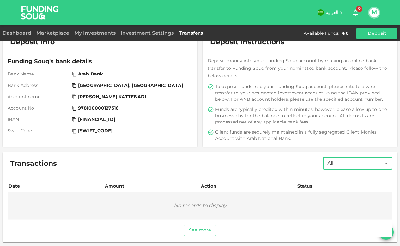
click at [371, 12] on button "M" at bounding box center [373, 12] width 9 height 9
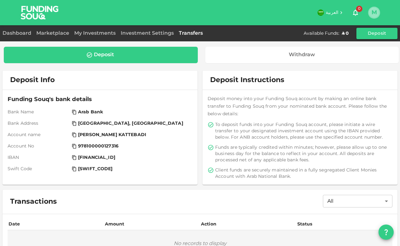
click at [371, 14] on button "M" at bounding box center [373, 12] width 9 height 9
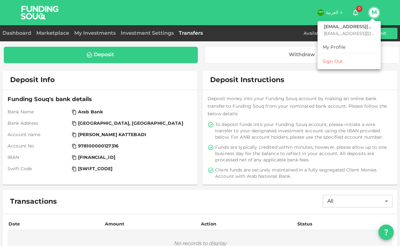
click at [352, 64] on li "Sign Out" at bounding box center [349, 62] width 58 height 10
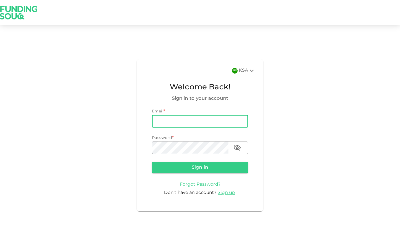
click at [192, 117] on input "email" at bounding box center [200, 121] width 96 height 13
type input "[EMAIL_ADDRESS][DOMAIN_NAME]"
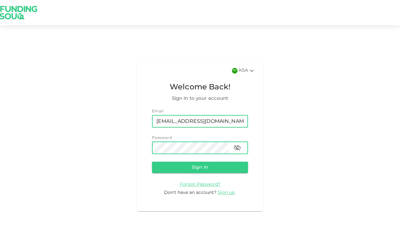
click at [152, 162] on button "Sign in" at bounding box center [200, 167] width 96 height 11
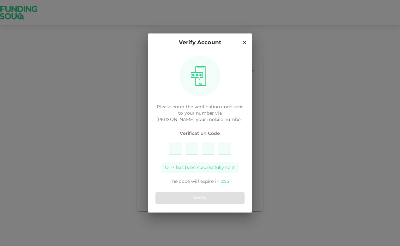
type input "3"
type input "4"
type input "8"
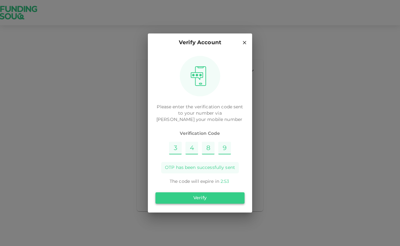
type input "9"
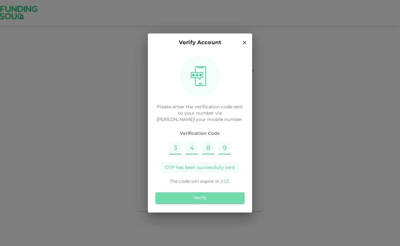
click at [204, 196] on button "Verify" at bounding box center [199, 197] width 89 height 11
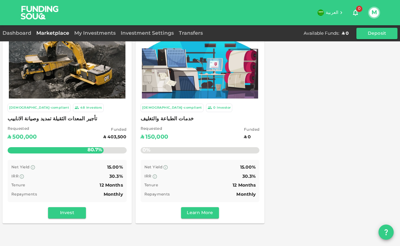
scroll to position [32, 0]
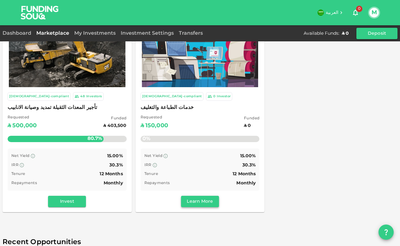
click at [202, 202] on button "Learn More" at bounding box center [200, 201] width 38 height 11
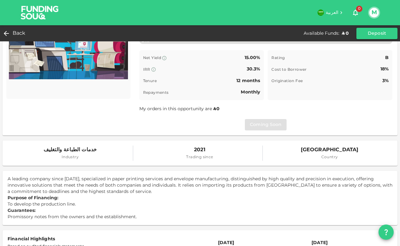
scroll to position [95, 0]
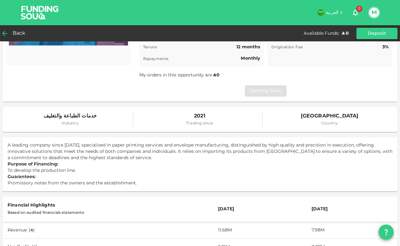
click at [11, 32] on div "Back" at bounding box center [16, 33] width 26 height 9
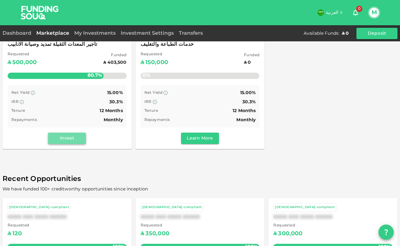
click at [70, 135] on button "Invest" at bounding box center [67, 138] width 38 height 11
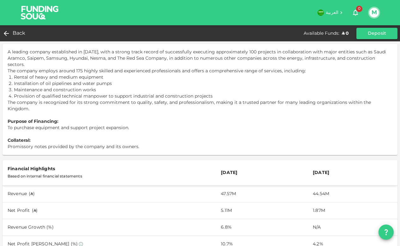
scroll to position [106, 0]
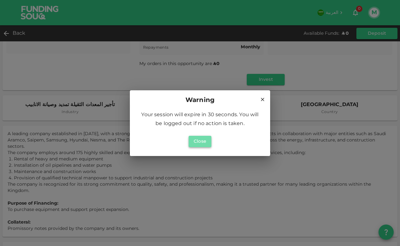
click at [203, 143] on button "Close" at bounding box center [200, 141] width 23 height 11
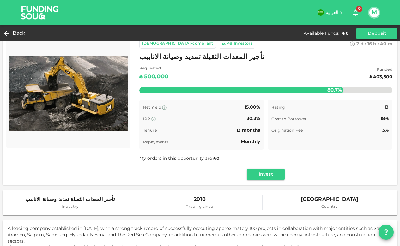
scroll to position [0, 0]
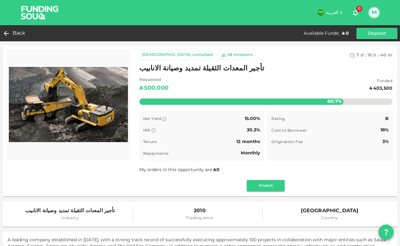
click at [219, 58] on div "48 Investors" at bounding box center [237, 55] width 37 height 9
click at [12, 36] on div "Back" at bounding box center [16, 33] width 26 height 9
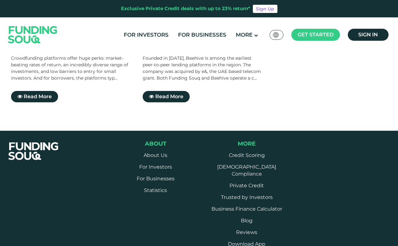
scroll to position [32, 0]
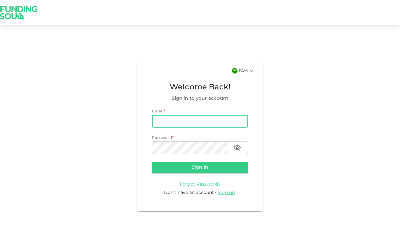
drag, startPoint x: 0, startPoint y: 0, endPoint x: 202, endPoint y: 122, distance: 236.3
click at [202, 122] on input "email" at bounding box center [200, 121] width 96 height 13
type input "[EMAIL_ADDRESS][DOMAIN_NAME]"
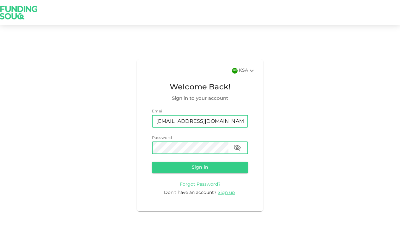
click at [152, 162] on button "Sign in" at bounding box center [200, 167] width 96 height 11
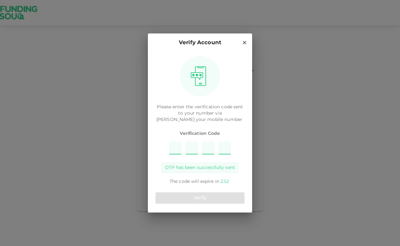
type input "1"
type input "7"
type input "9"
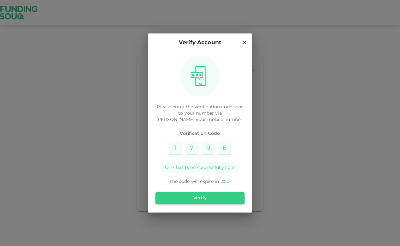
type input "6"
click at [193, 201] on button "Verify" at bounding box center [199, 197] width 89 height 11
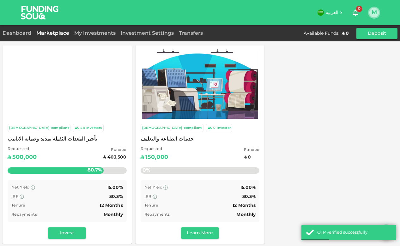
click at [371, 14] on button "M" at bounding box center [373, 12] width 9 height 9
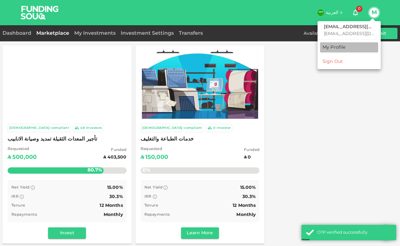
click at [344, 48] on div "My Profile" at bounding box center [334, 47] width 23 height 6
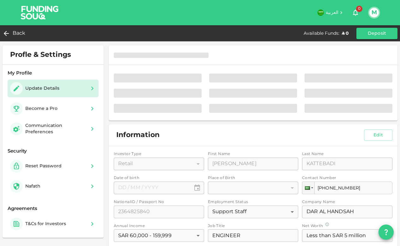
type input "⁦⁨[DATE]⁩⁩"
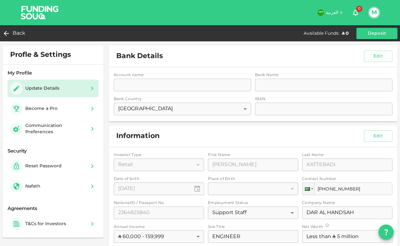
click at [174, 85] on div "Account name accountName accountName Bank Name bankName bankName Bank Country S…" at bounding box center [253, 94] width 289 height 54
click at [303, 83] on div "Account name accountName accountName Bank Name bankName bankName Bank Country S…" at bounding box center [253, 94] width 289 height 54
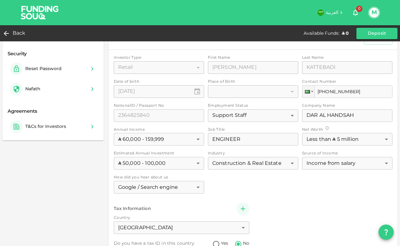
scroll to position [95, 0]
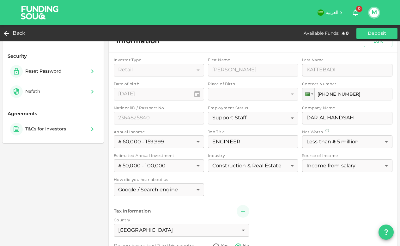
click at [196, 170] on div "Investor Type Retail 1 ​ First Name First Name MAHAMMED First Name Last Name La…" at bounding box center [253, 166] width 279 height 219
click at [196, 166] on div "Investor Type Retail 1 ​ First Name First Name MAHAMMED First Name Last Name La…" at bounding box center [253, 166] width 279 height 219
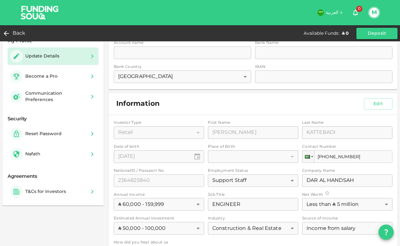
scroll to position [32, 0]
click at [377, 109] on button "Edit" at bounding box center [378, 104] width 28 height 11
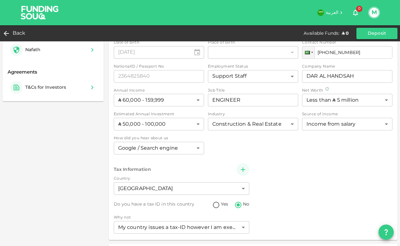
scroll to position [158, 0]
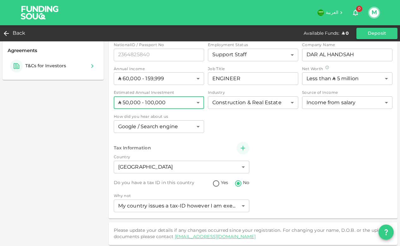
click at [196, 103] on body "العربية 0 M Back Available Funds : ʢ 0 Deposit Profle & Settings My Profile Upd…" at bounding box center [200, 123] width 400 height 246
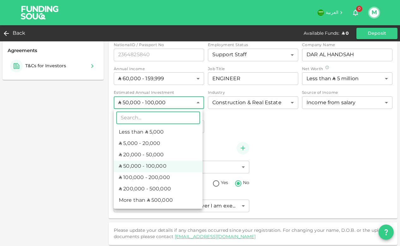
click at [156, 143] on li "ʢ 5,000 - 20,000" at bounding box center [158, 143] width 89 height 11
type input "2"
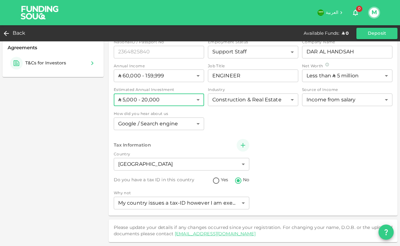
scroll to position [3, 0]
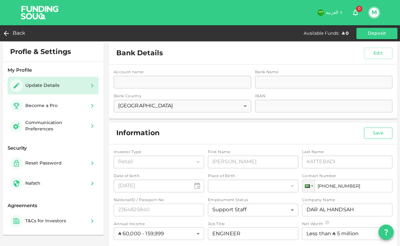
click at [374, 130] on button "Save" at bounding box center [378, 133] width 28 height 11
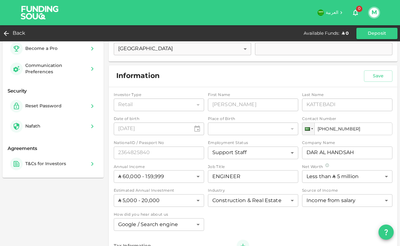
scroll to position [0, 0]
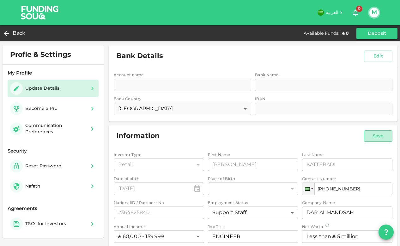
click at [377, 137] on button "Save" at bounding box center [378, 135] width 28 height 11
click at [369, 13] on div "M" at bounding box center [374, 13] width 12 height 12
click at [376, 8] on button "M" at bounding box center [373, 12] width 9 height 9
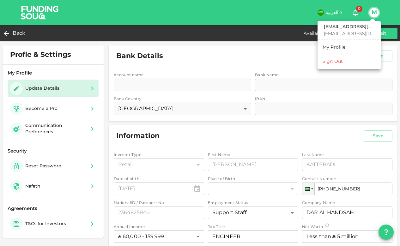
click at [342, 49] on div "My Profile" at bounding box center [334, 47] width 23 height 6
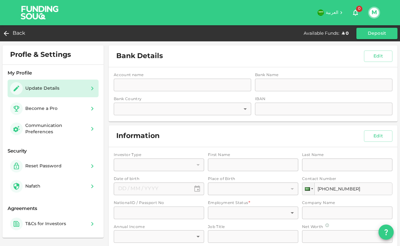
type input "1"
type input "[PERSON_NAME]"
type input "KATTEBADI"
type input "2364825840"
type input "13"
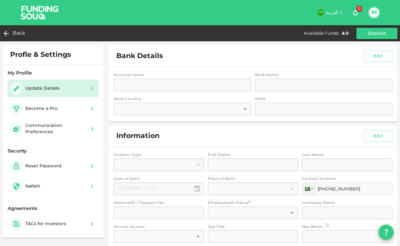
type input "DAR AL HANDSAH"
type input "2"
type input "ENGINEER"
type input "1"
type input "4"
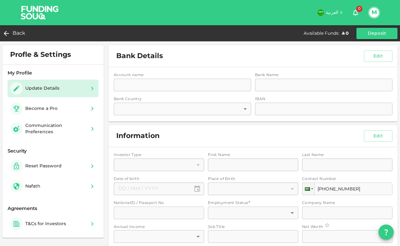
type input "2"
type input "1"
radio input "false"
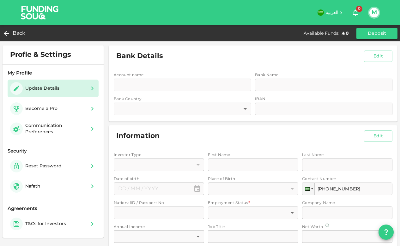
radio input "true"
type input "⁦⁨01⁩ / ⁨03⁩ / ⁨1987⁩⁩"
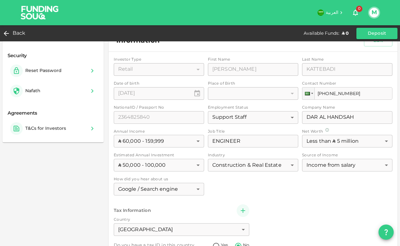
scroll to position [95, 0]
click at [174, 146] on div "Investor Type Retail 1 ​ First Name First Name MAHAMMED First Name Last Name La…" at bounding box center [253, 166] width 279 height 219
click at [174, 169] on div "Investor Type Retail 1 ​ First Name First Name MAHAMMED First Name Last Name La…" at bounding box center [253, 166] width 279 height 219
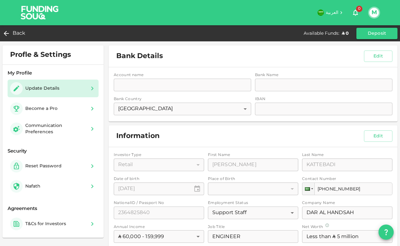
click at [372, 13] on button "M" at bounding box center [373, 12] width 9 height 9
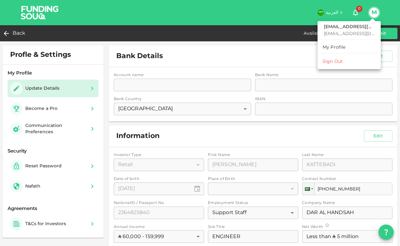
click at [14, 34] on div at bounding box center [200, 123] width 400 height 246
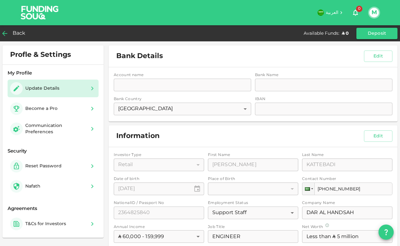
click at [3, 33] on icon at bounding box center [4, 33] width 5 height 5
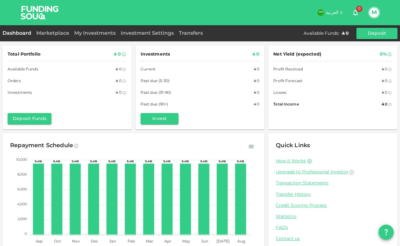
click at [97, 36] on div "My Investments" at bounding box center [95, 34] width 46 height 8
click at [95, 35] on link "My Investments" at bounding box center [95, 33] width 46 height 5
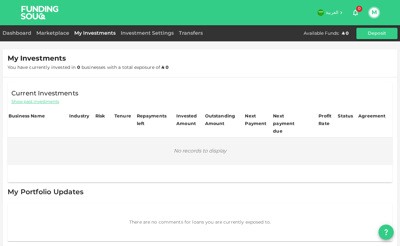
click at [59, 39] on div "Dashboard Marketplace My Investments Investment Settings Transfers Available Fu…" at bounding box center [200, 33] width 400 height 11
click at [56, 33] on link "Marketplace" at bounding box center [53, 33] width 38 height 5
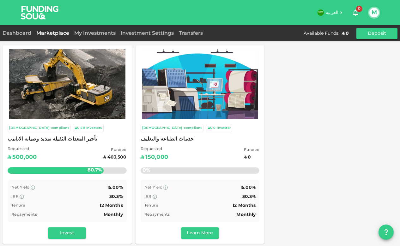
click at [25, 150] on span "Requested" at bounding box center [22, 149] width 29 height 6
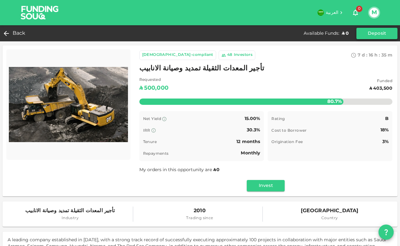
click at [379, 29] on button "Deposit" at bounding box center [376, 33] width 41 height 11
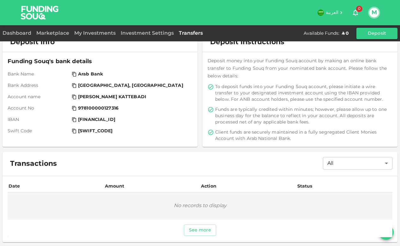
scroll to position [6, 0]
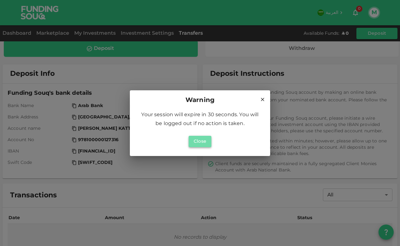
click at [199, 141] on button "Close" at bounding box center [200, 141] width 23 height 11
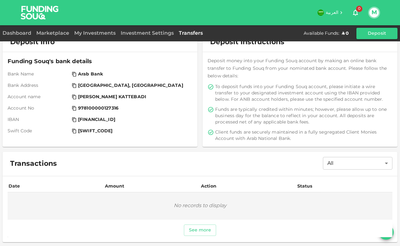
scroll to position [0, 0]
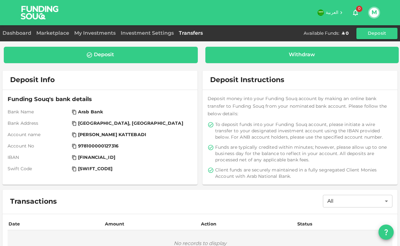
click at [290, 54] on div "Withdraw" at bounding box center [302, 55] width 26 height 6
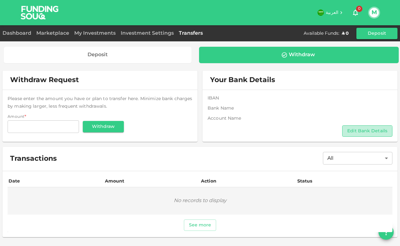
click at [365, 134] on button "Edit Bank Details" at bounding box center [367, 130] width 50 height 11
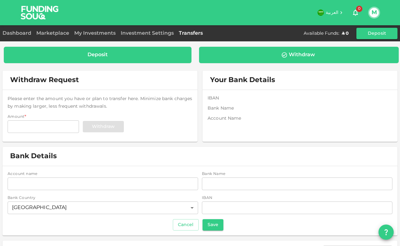
click at [138, 53] on div "Deposit" at bounding box center [98, 55] width 178 height 6
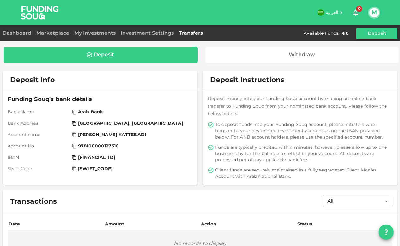
click at [386, 35] on button "Deposit" at bounding box center [376, 33] width 41 height 11
click at [94, 59] on div "Deposit" at bounding box center [101, 55] width 194 height 16
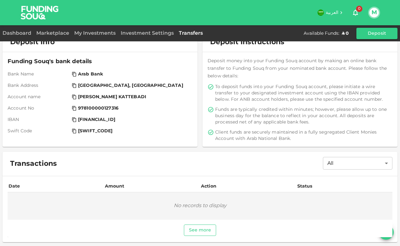
click at [200, 233] on button "See more" at bounding box center [200, 230] width 33 height 11
click at [375, 168] on body "العربية 0 M Dashboard Marketplace My Investments Investment Settings Transfers …" at bounding box center [200, 123] width 400 height 246
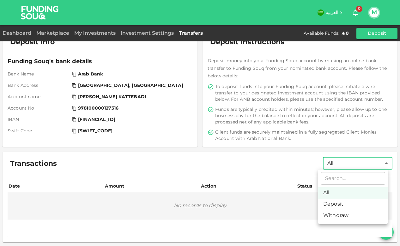
click at [159, 236] on div at bounding box center [200, 123] width 400 height 246
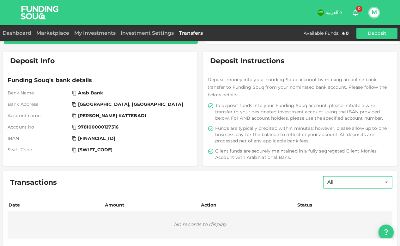
scroll to position [0, 0]
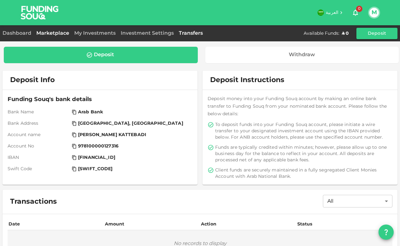
click at [53, 34] on link "Marketplace" at bounding box center [53, 33] width 38 height 5
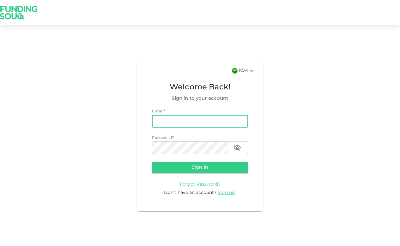
click at [196, 123] on input "email" at bounding box center [200, 121] width 96 height 13
type input "[EMAIL_ADDRESS][DOMAIN_NAME]"
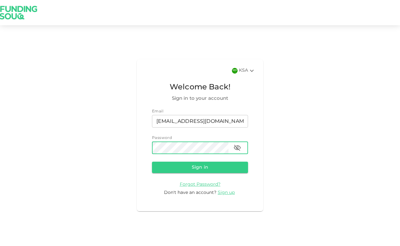
click at [152, 162] on button "Sign in" at bounding box center [200, 167] width 96 height 11
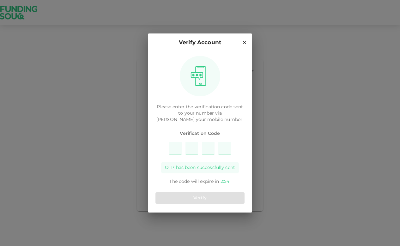
type input "7"
type input "3"
type input "5"
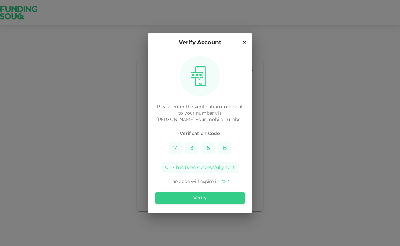
type input "6"
click at [209, 196] on button "Verify" at bounding box center [199, 197] width 89 height 11
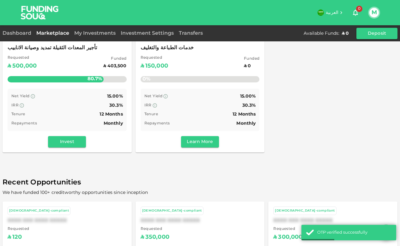
scroll to position [95, 0]
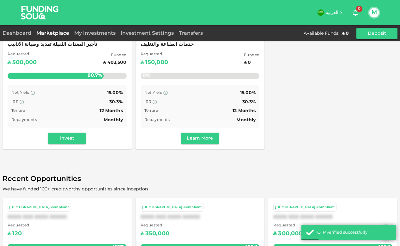
click at [29, 105] on div "IRR 30.3%" at bounding box center [67, 102] width 112 height 8
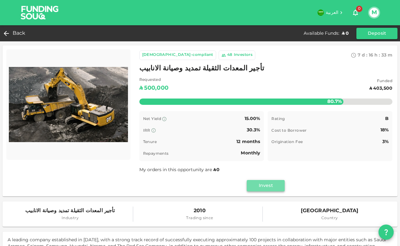
click at [257, 191] on button "Invest" at bounding box center [266, 185] width 38 height 11
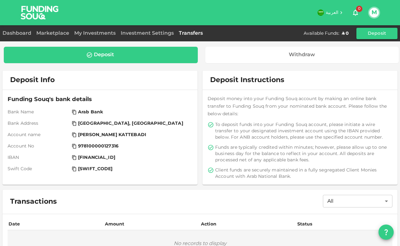
click at [133, 55] on div "Deposit" at bounding box center [101, 55] width 184 height 6
click at [391, 34] on button "Deposit" at bounding box center [376, 33] width 41 height 11
click at [186, 36] on div "Transfers" at bounding box center [190, 34] width 29 height 8
click at [189, 33] on link "Transfers" at bounding box center [190, 33] width 29 height 5
click at [182, 34] on link "Transfers" at bounding box center [190, 33] width 29 height 5
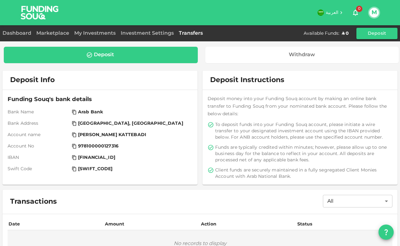
scroll to position [38, 0]
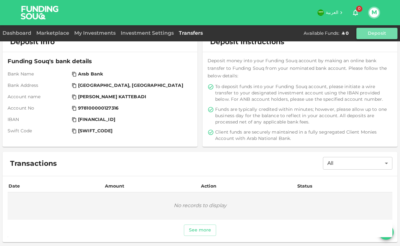
click at [383, 33] on button "Deposit" at bounding box center [376, 33] width 41 height 11
click at [375, 13] on button "M" at bounding box center [373, 12] width 9 height 9
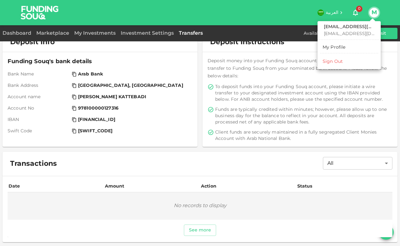
click at [334, 48] on div "My Profile" at bounding box center [334, 47] width 23 height 6
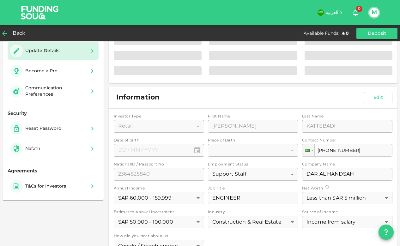
type input "⁦⁨[DATE]⁩⁩"
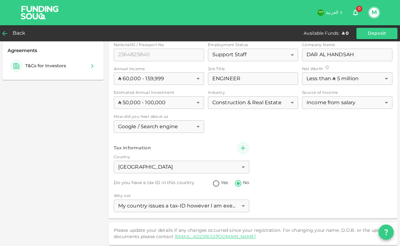
scroll to position [32, 0]
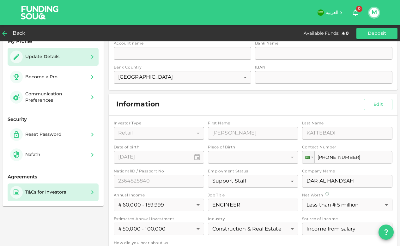
click at [57, 196] on div "T&Cs for Investors" at bounding box center [39, 192] width 58 height 13
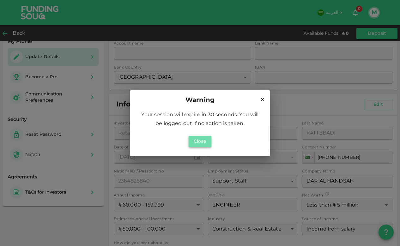
click at [202, 142] on button "Close" at bounding box center [200, 141] width 23 height 11
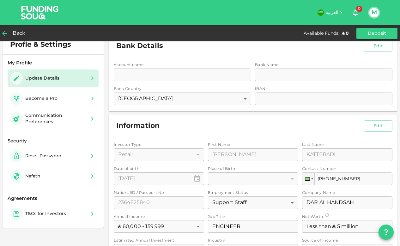
scroll to position [0, 0]
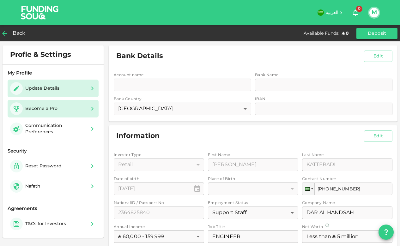
click at [73, 113] on div "Become a Pro" at bounding box center [53, 108] width 86 height 13
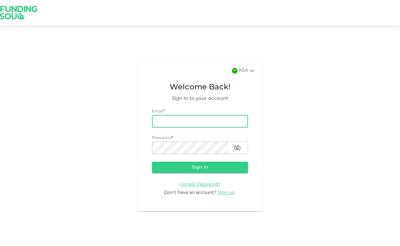
click at [180, 122] on input "email" at bounding box center [200, 121] width 96 height 13
type input "[EMAIL_ADDRESS][DOMAIN_NAME]"
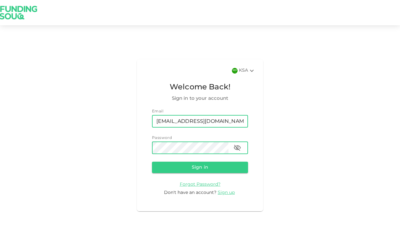
click at [152, 162] on button "Sign in" at bounding box center [200, 167] width 96 height 11
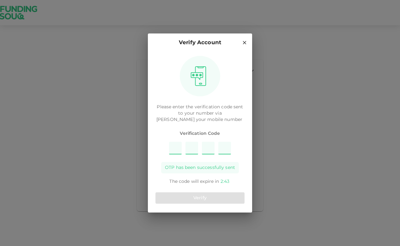
type input "6"
type input "4"
type input "5"
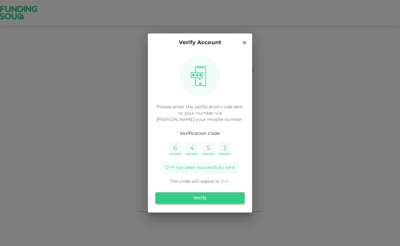
type input "3"
click at [198, 193] on button "Verify" at bounding box center [199, 197] width 89 height 11
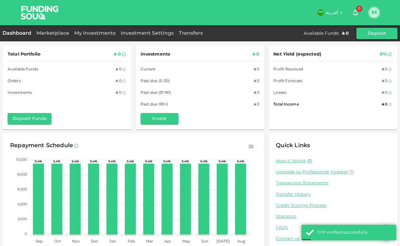
click at [371, 15] on button "M" at bounding box center [373, 12] width 9 height 9
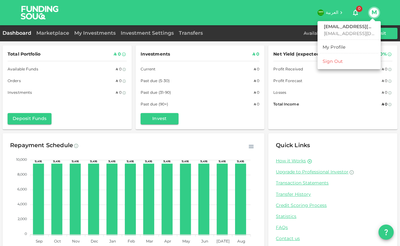
click at [387, 235] on div at bounding box center [200, 123] width 400 height 246
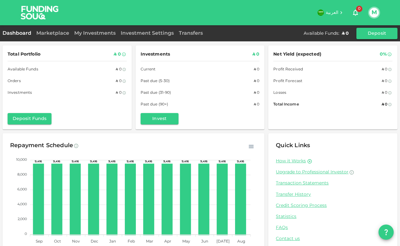
click at [386, 234] on icon "question" at bounding box center [386, 232] width 8 height 8
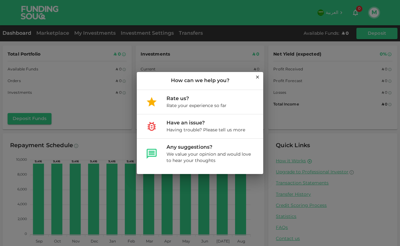
click at [257, 77] on icon at bounding box center [257, 77] width 3 height 3
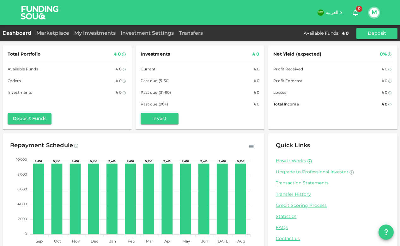
click at [373, 13] on button "M" at bounding box center [373, 12] width 9 height 9
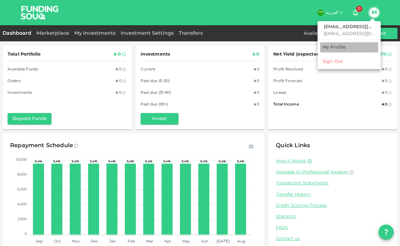
click at [344, 48] on div "My Profile" at bounding box center [334, 47] width 23 height 6
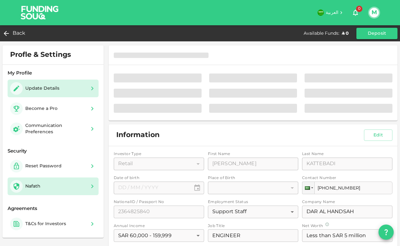
type input "⁦⁨01⁩ / ⁨03⁩ / ⁨1987⁩⁩"
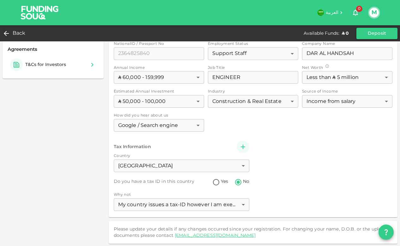
scroll to position [161, 0]
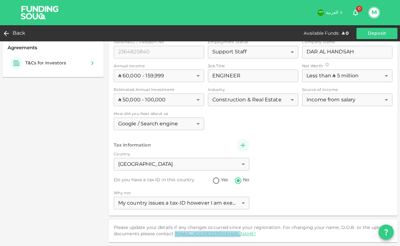
drag, startPoint x: 270, startPoint y: 237, endPoint x: 198, endPoint y: 236, distance: 72.7
click at [198, 236] on div "Please update your details if any changes occurred since your registration. For…" at bounding box center [253, 231] width 279 height 13
copy link "support@fundingsouq.com"
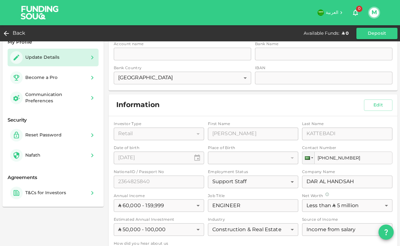
scroll to position [0, 0]
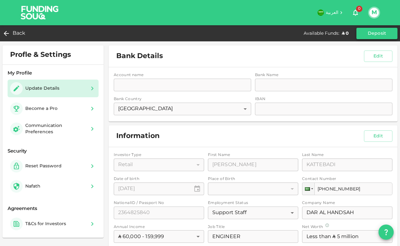
click at [362, 34] on button "Deposit" at bounding box center [376, 33] width 41 height 11
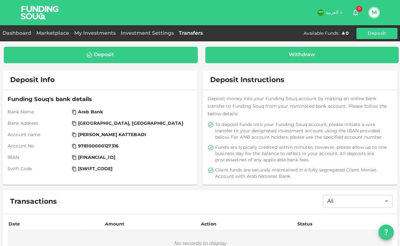
click at [270, 55] on div "Withdraw" at bounding box center [302, 55] width 184 height 6
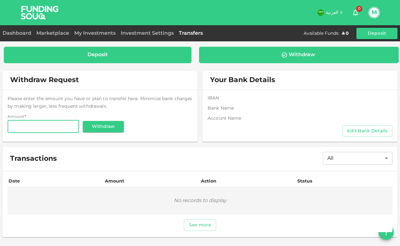
click at [135, 54] on div "Deposit" at bounding box center [98, 55] width 178 height 6
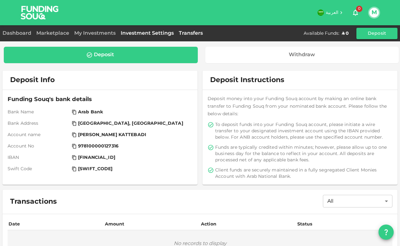
click at [139, 33] on link "Investment Settings" at bounding box center [147, 33] width 58 height 5
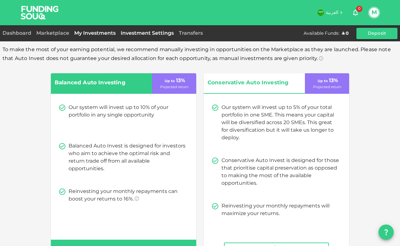
click at [108, 33] on link "My Investments" at bounding box center [95, 33] width 46 height 5
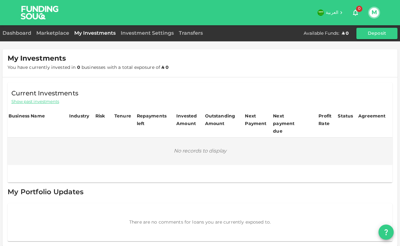
click at [61, 35] on div "Marketplace" at bounding box center [53, 34] width 38 height 8
click at [49, 31] on div "Marketplace" at bounding box center [53, 34] width 38 height 8
click at [52, 34] on link "Marketplace" at bounding box center [53, 33] width 38 height 5
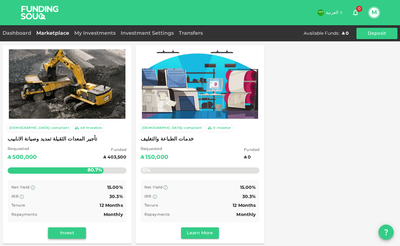
click at [70, 235] on button "Invest" at bounding box center [67, 232] width 38 height 11
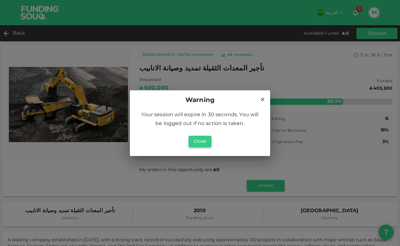
click at [203, 139] on button "Close" at bounding box center [200, 141] width 23 height 11
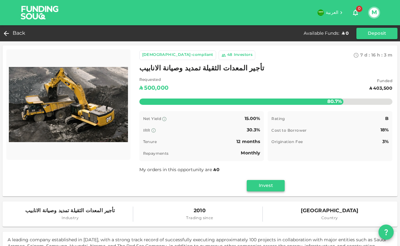
click at [259, 188] on button "Invest" at bounding box center [266, 185] width 38 height 11
